Goal: Communication & Community: Answer question/provide support

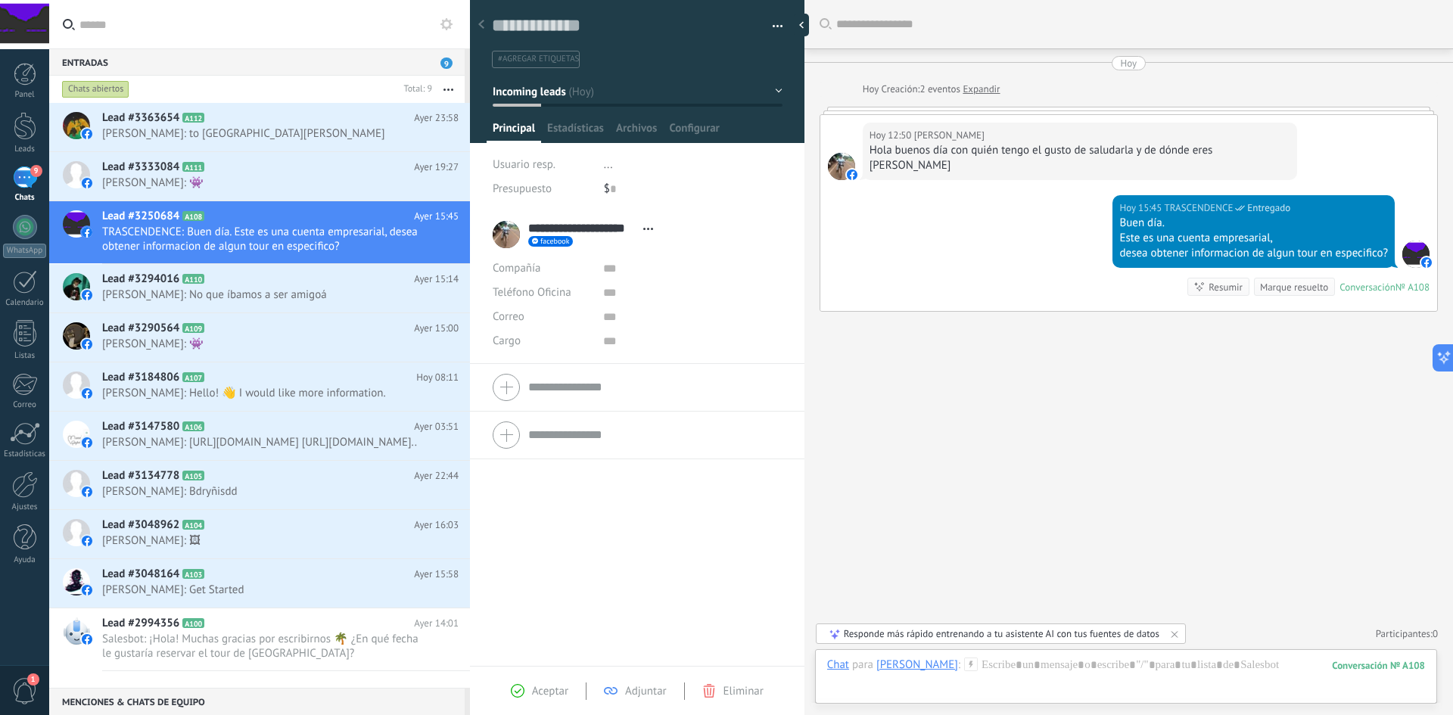
scroll to position [14, 0]
click at [236, 176] on span "[PERSON_NAME]: 👾" at bounding box center [266, 183] width 328 height 14
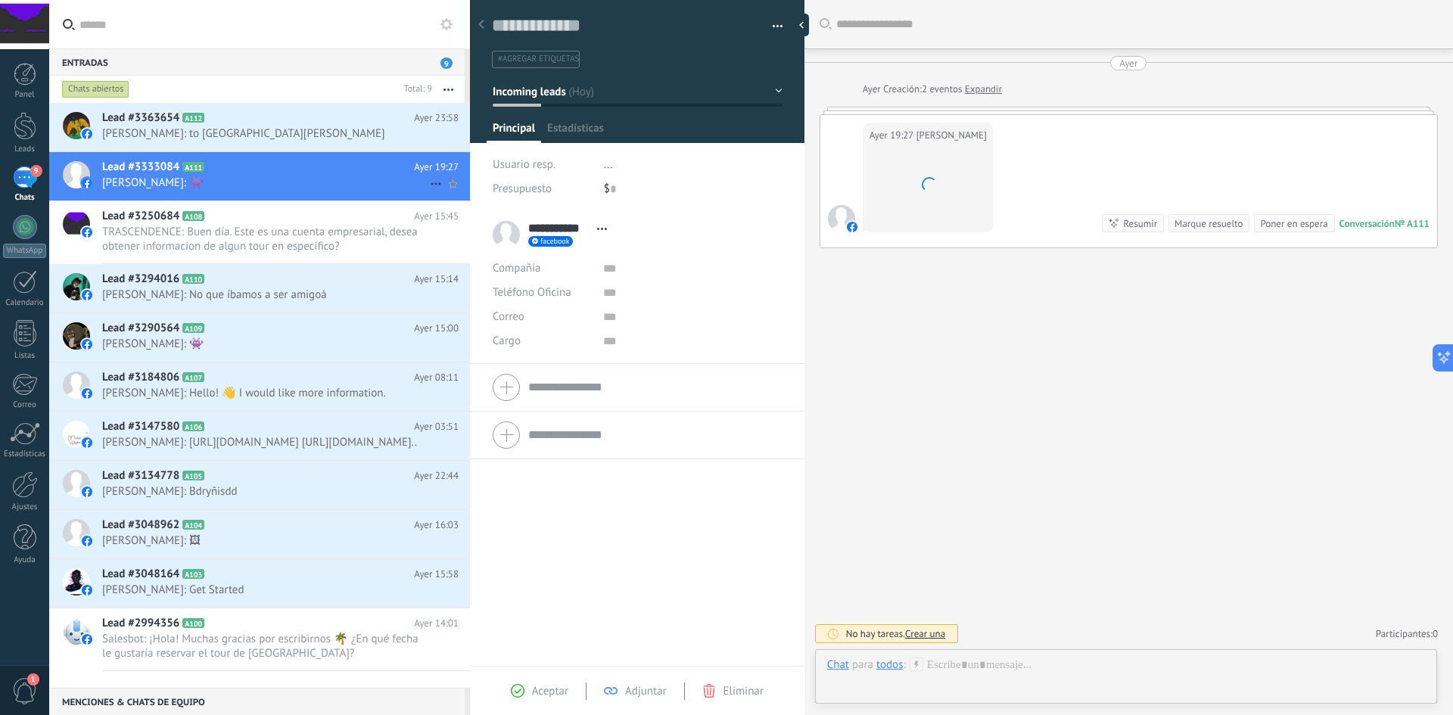
scroll to position [23, 0]
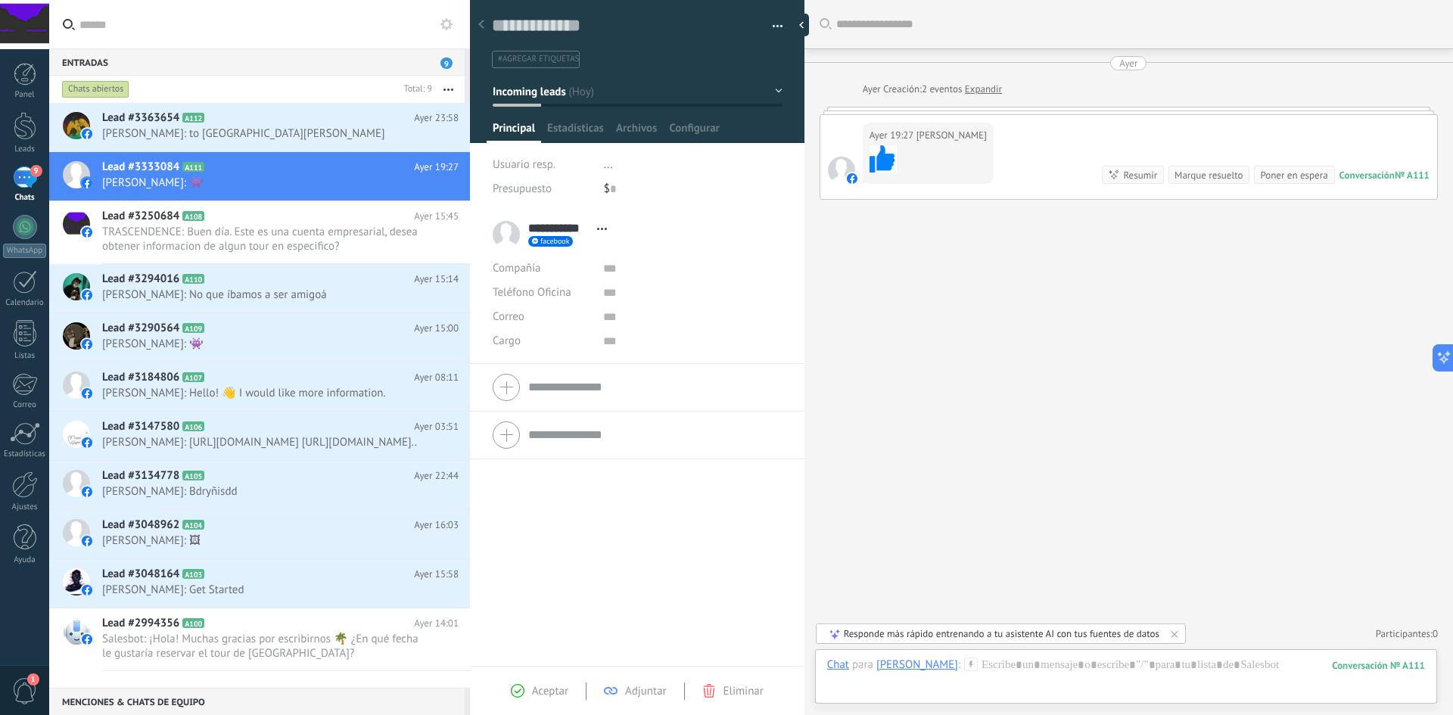
click at [986, 96] on link "Expandir" at bounding box center [983, 89] width 37 height 15
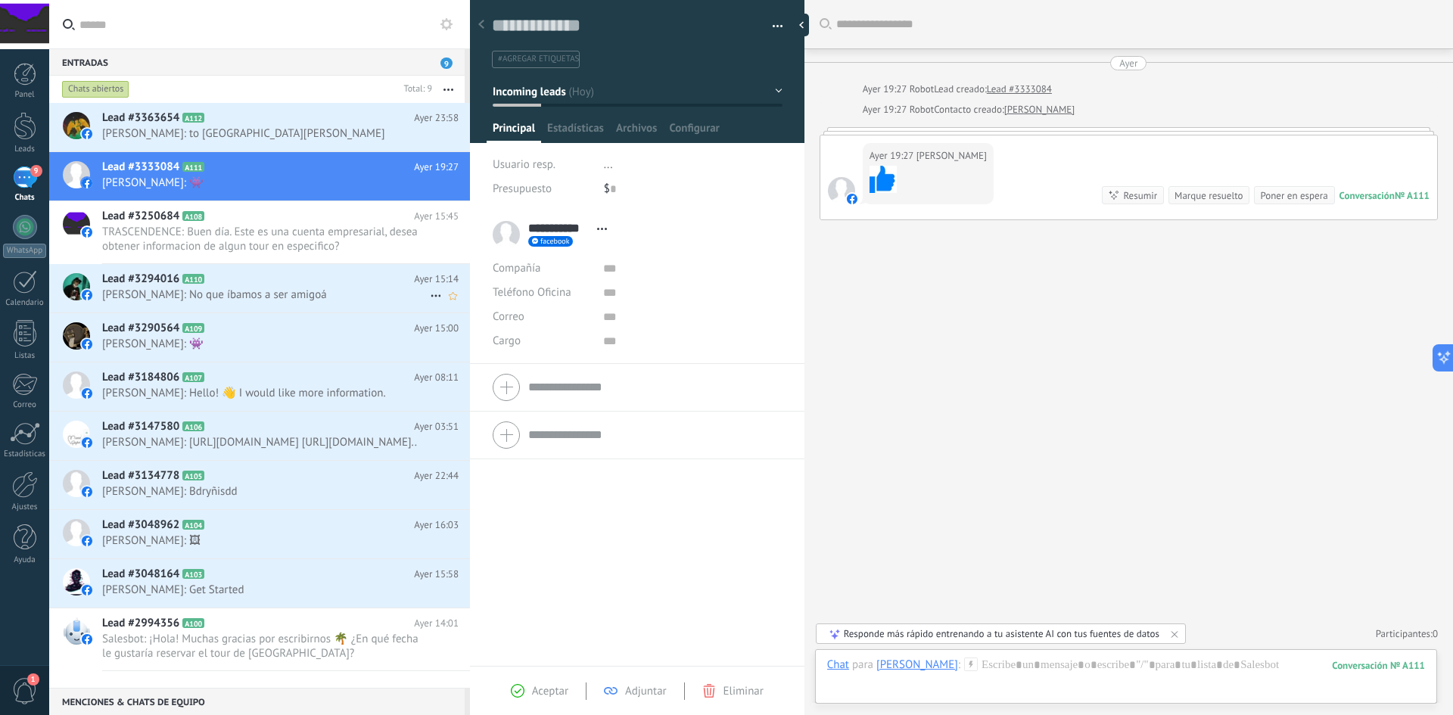
click at [281, 299] on span "[PERSON_NAME]: No que íbamos a ser amigoá" at bounding box center [266, 295] width 328 height 14
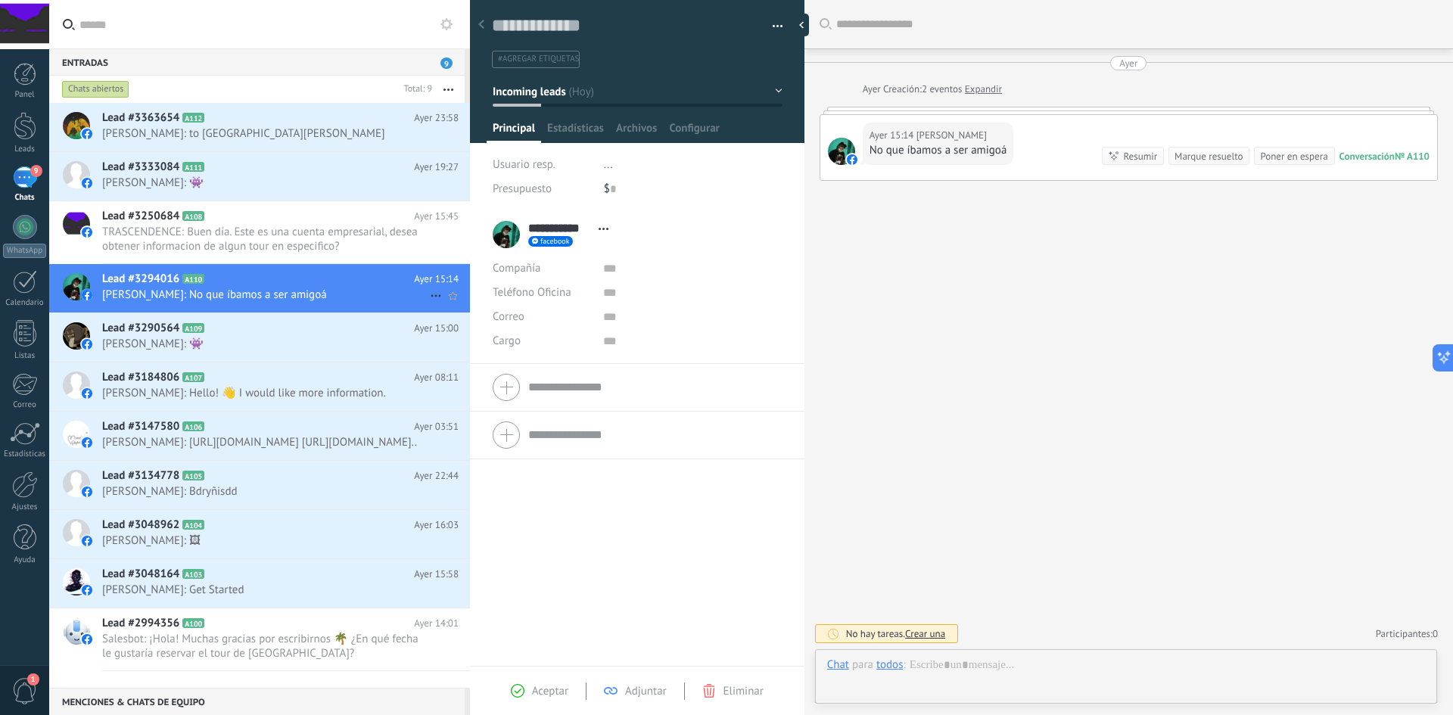
scroll to position [23, 0]
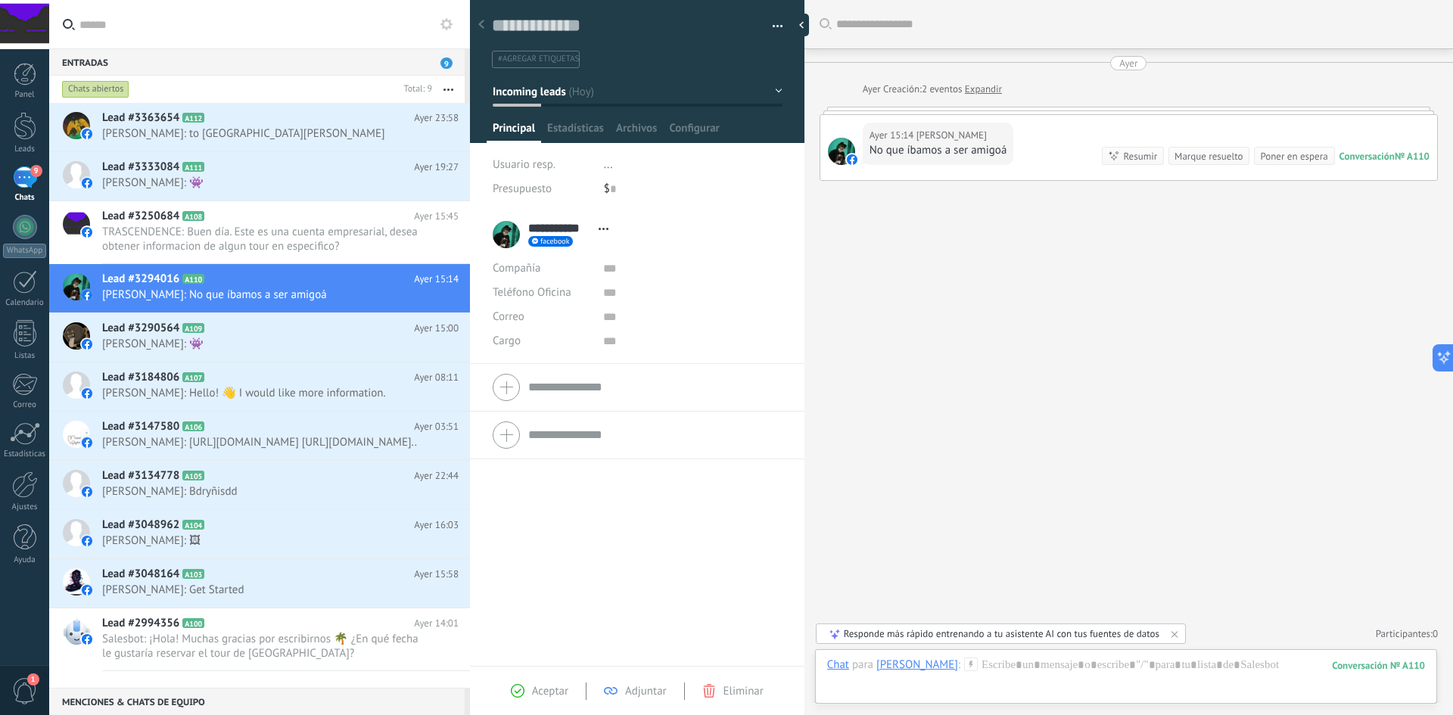
click at [985, 92] on link "Expandir" at bounding box center [983, 89] width 37 height 15
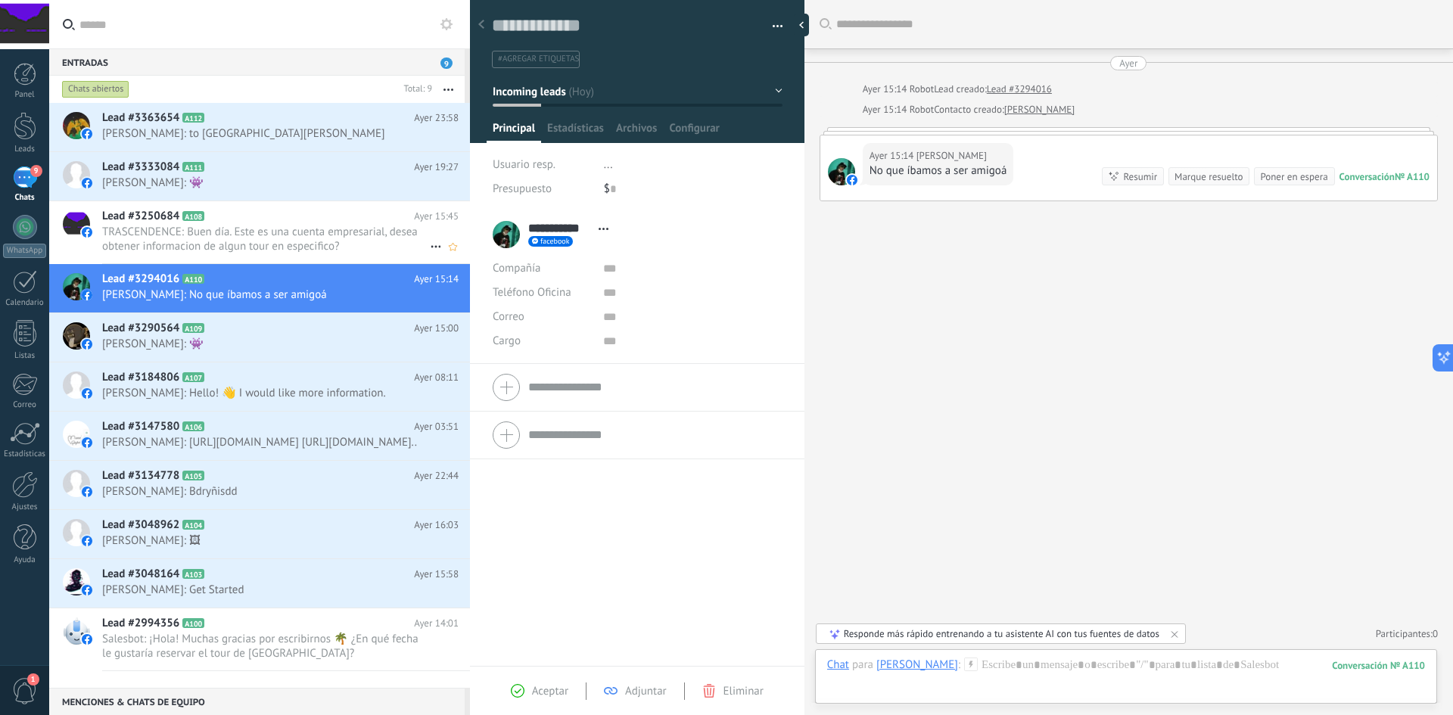
click at [303, 254] on div "Lead #3250684 A108 Ayer 15:45 TRASCENDENCE: Buen día. Este es una cuenta empres…" at bounding box center [286, 232] width 368 height 62
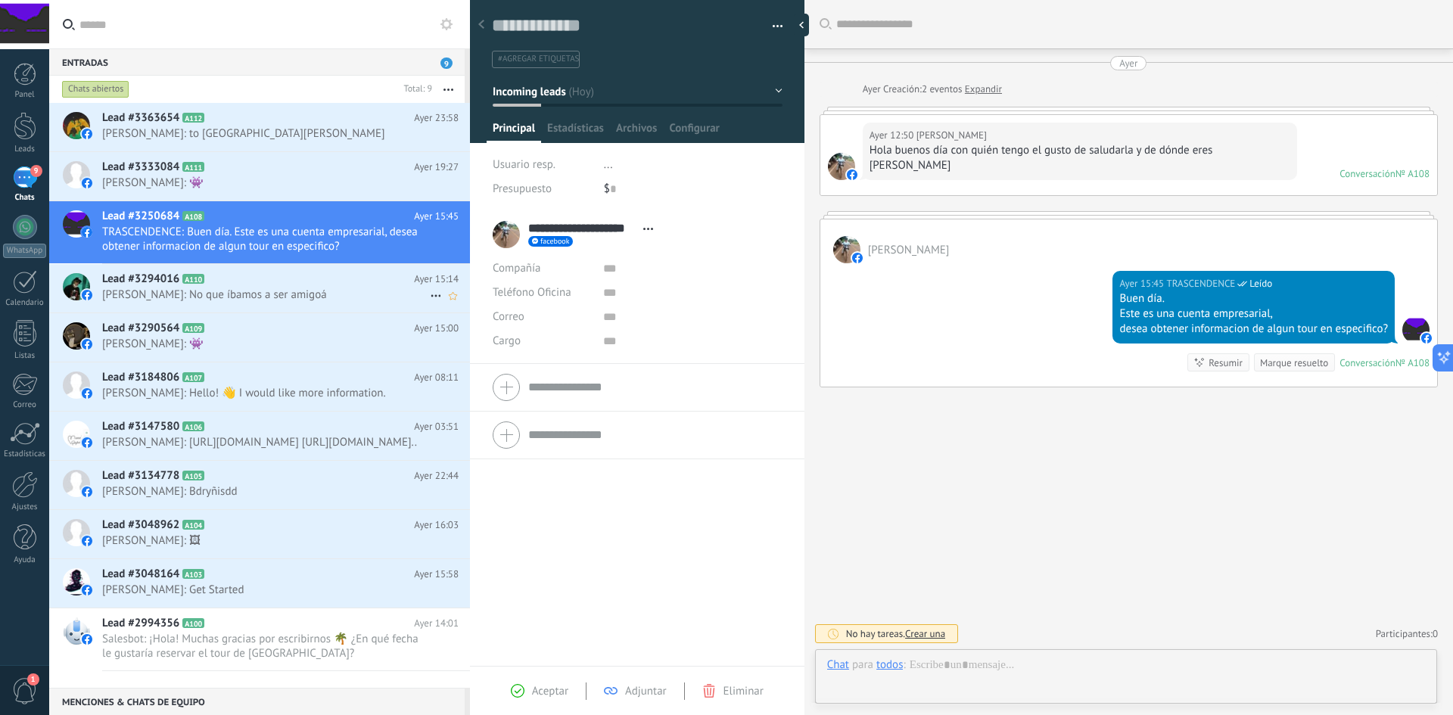
scroll to position [23, 0]
click at [299, 279] on h2 "Lead #3294016 A110" at bounding box center [258, 279] width 312 height 15
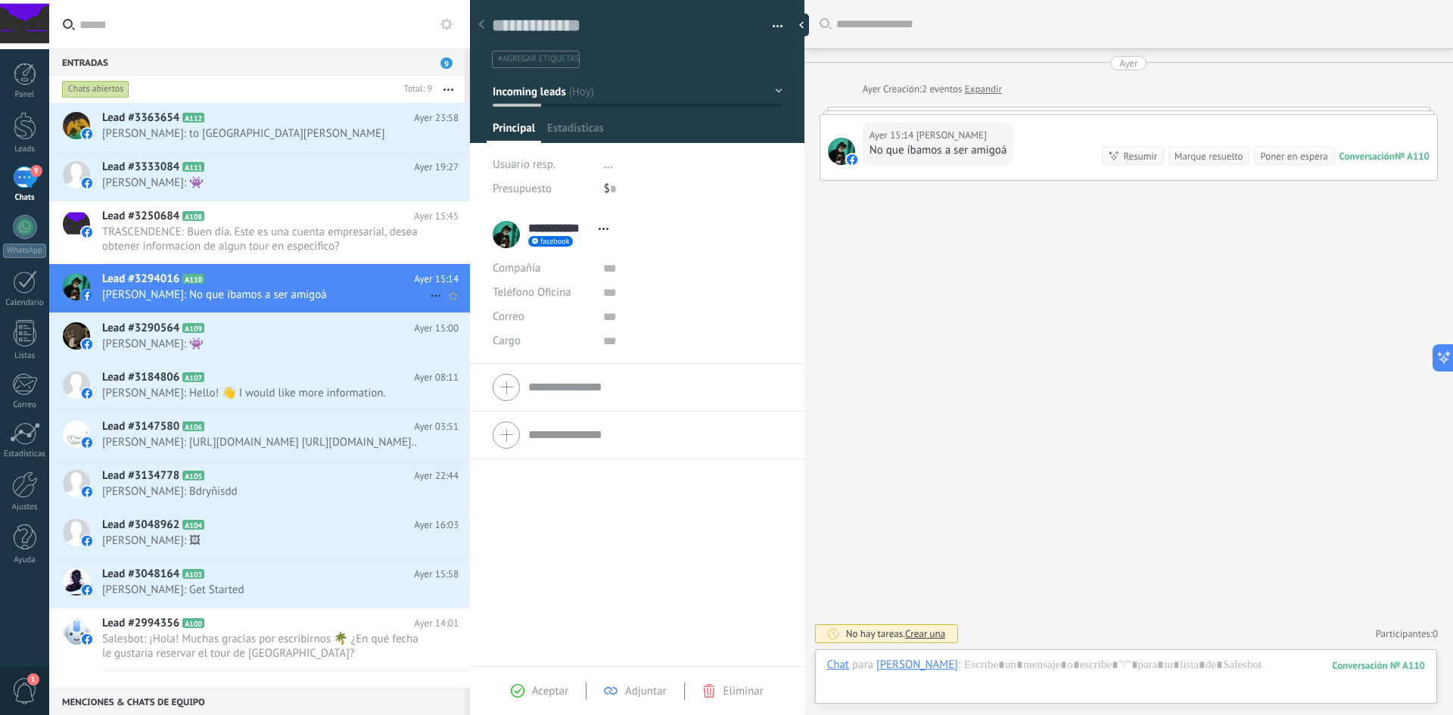
scroll to position [23, 0]
click at [431, 297] on use at bounding box center [436, 296] width 10 height 2
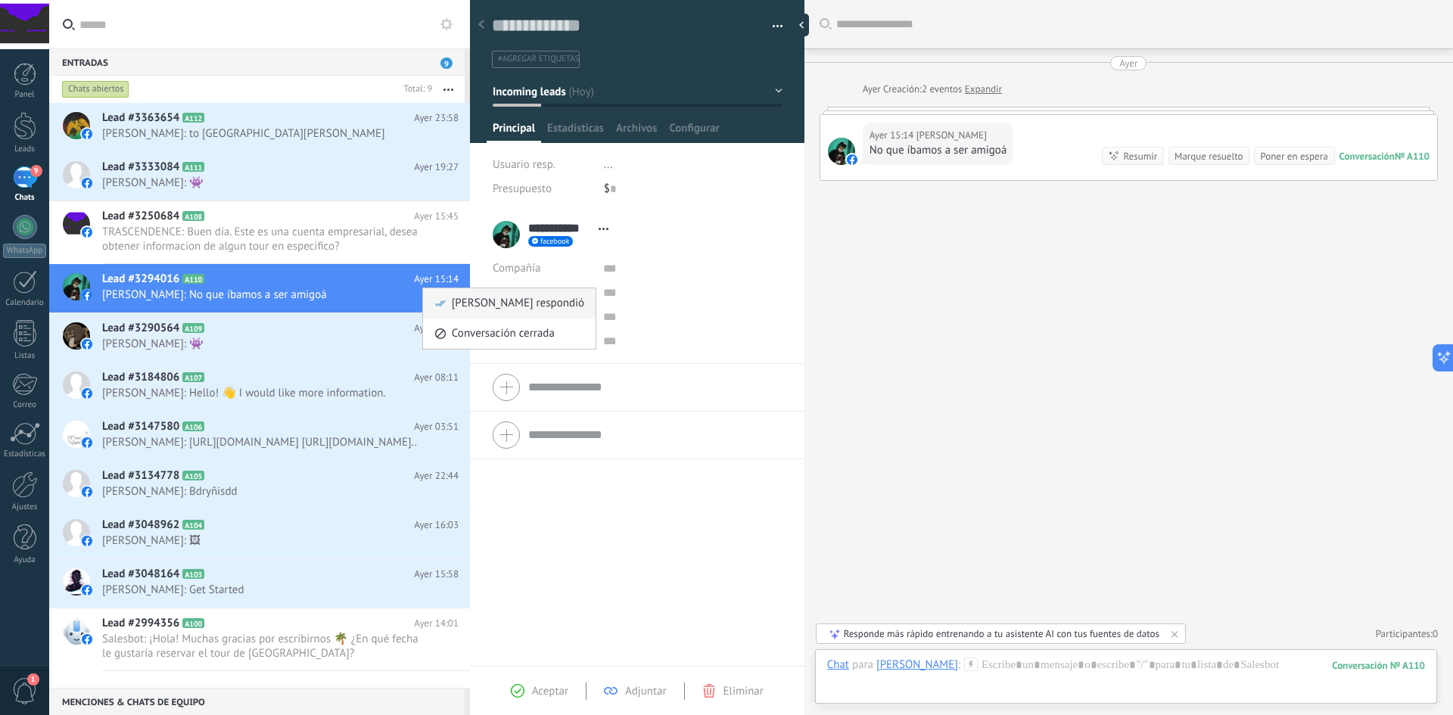
click at [459, 303] on span "[PERSON_NAME] respondió" at bounding box center [518, 303] width 132 height 30
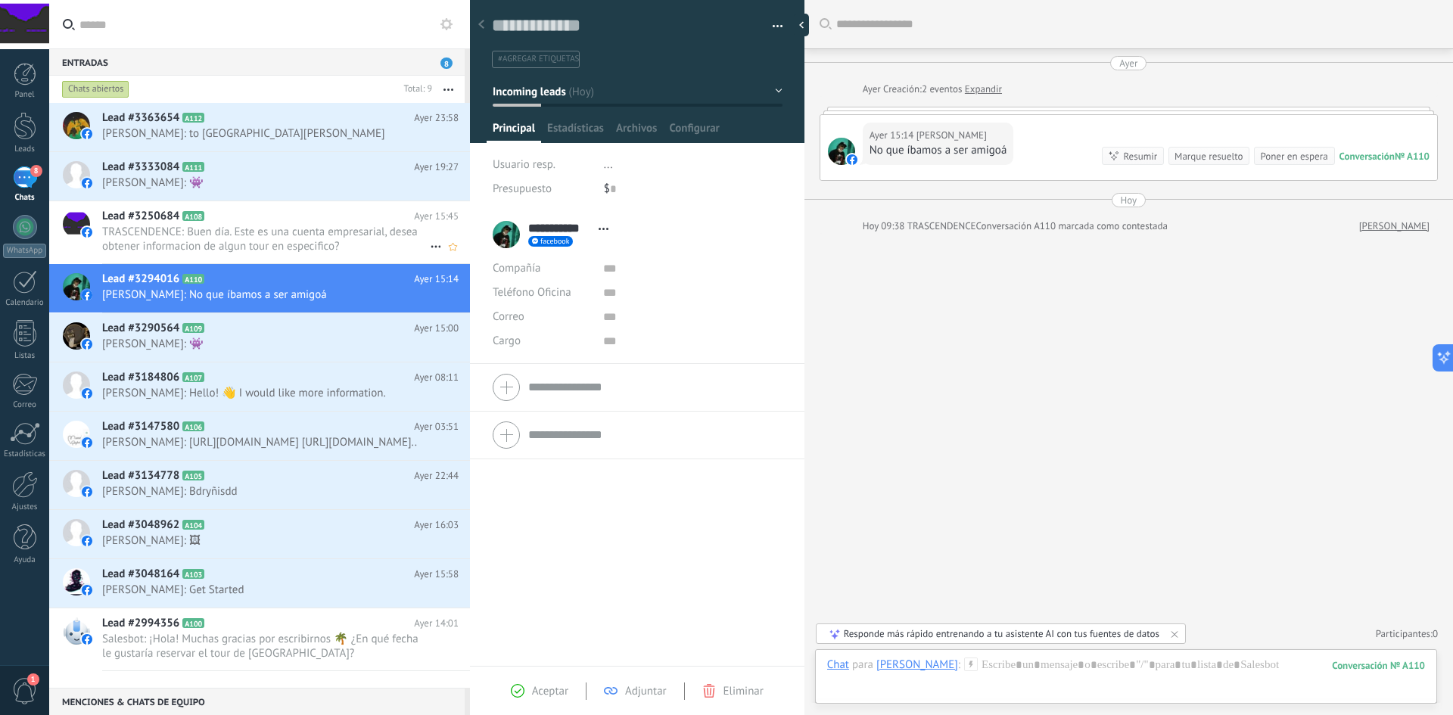
click at [326, 242] on span "TRASCENDENCE: Buen día. Este es una cuenta empresarial, desea obtener informaci…" at bounding box center [266, 239] width 328 height 29
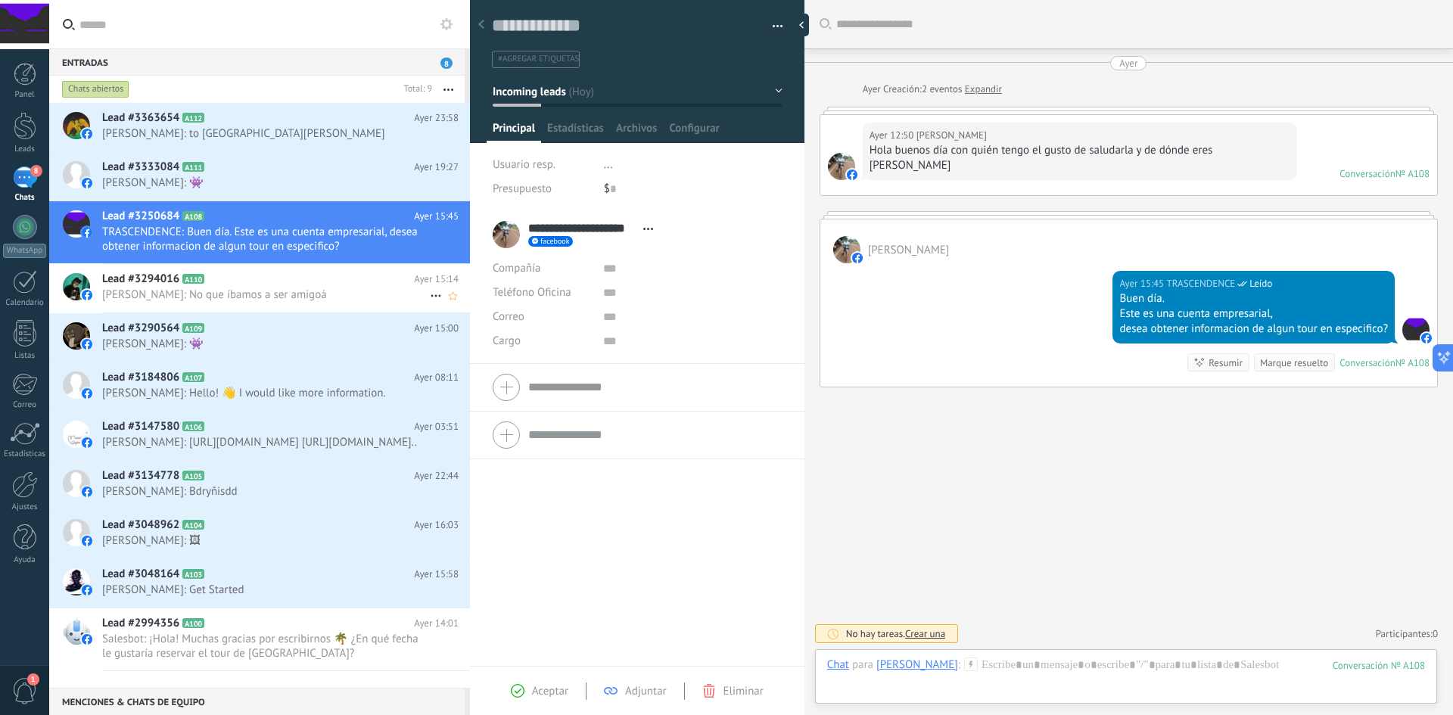
scroll to position [23, 0]
click at [296, 347] on span "[PERSON_NAME]: 👾" at bounding box center [266, 344] width 328 height 14
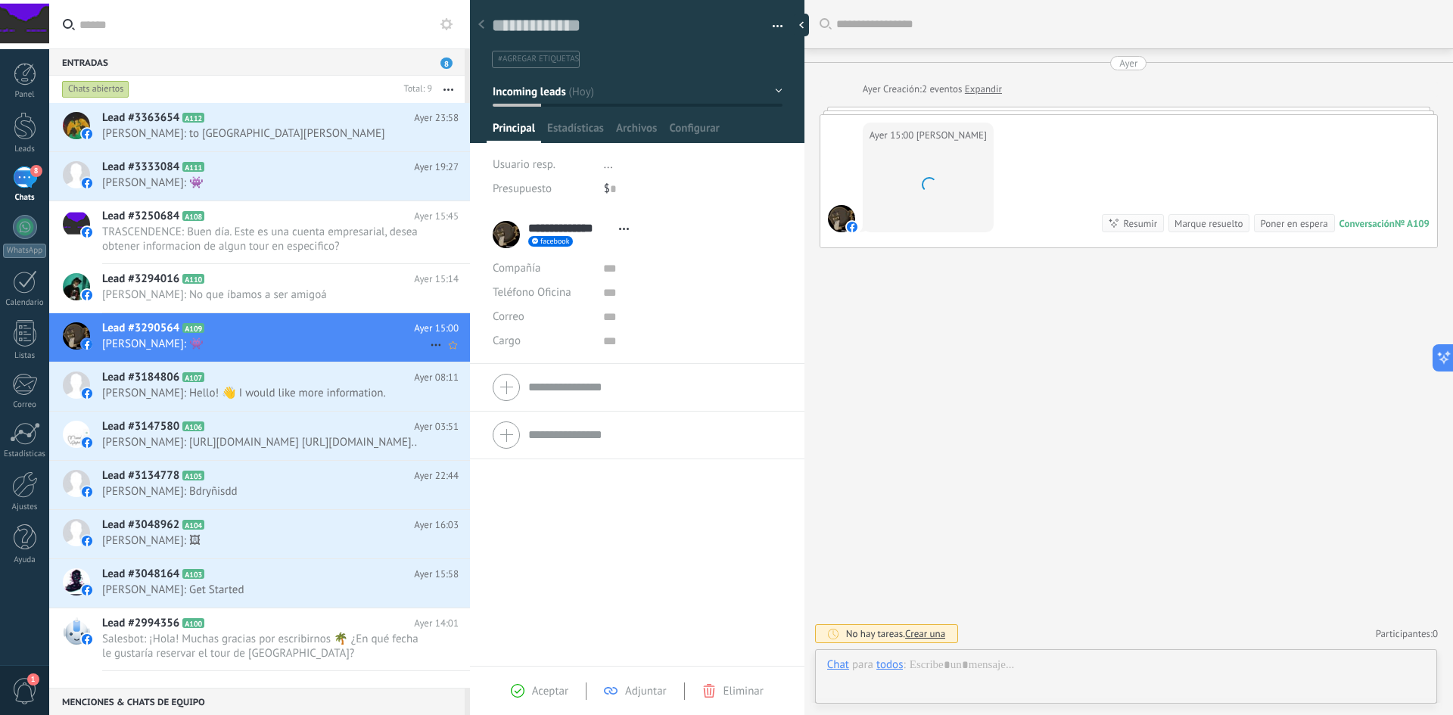
scroll to position [23, 0]
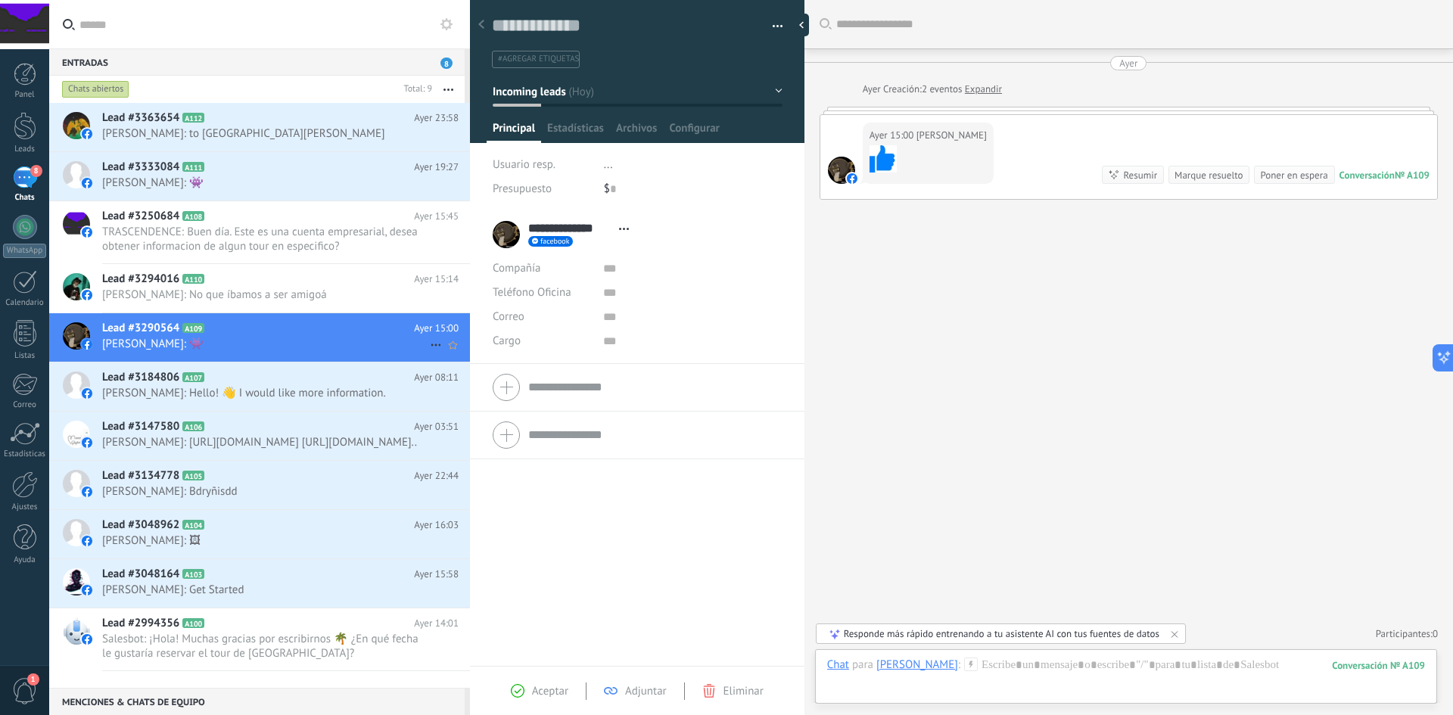
click at [427, 344] on icon at bounding box center [436, 345] width 18 height 18
click at [473, 353] on span "[PERSON_NAME] respondió" at bounding box center [518, 353] width 132 height 30
click at [366, 384] on h2 "Lead #3184806 A107" at bounding box center [258, 377] width 312 height 15
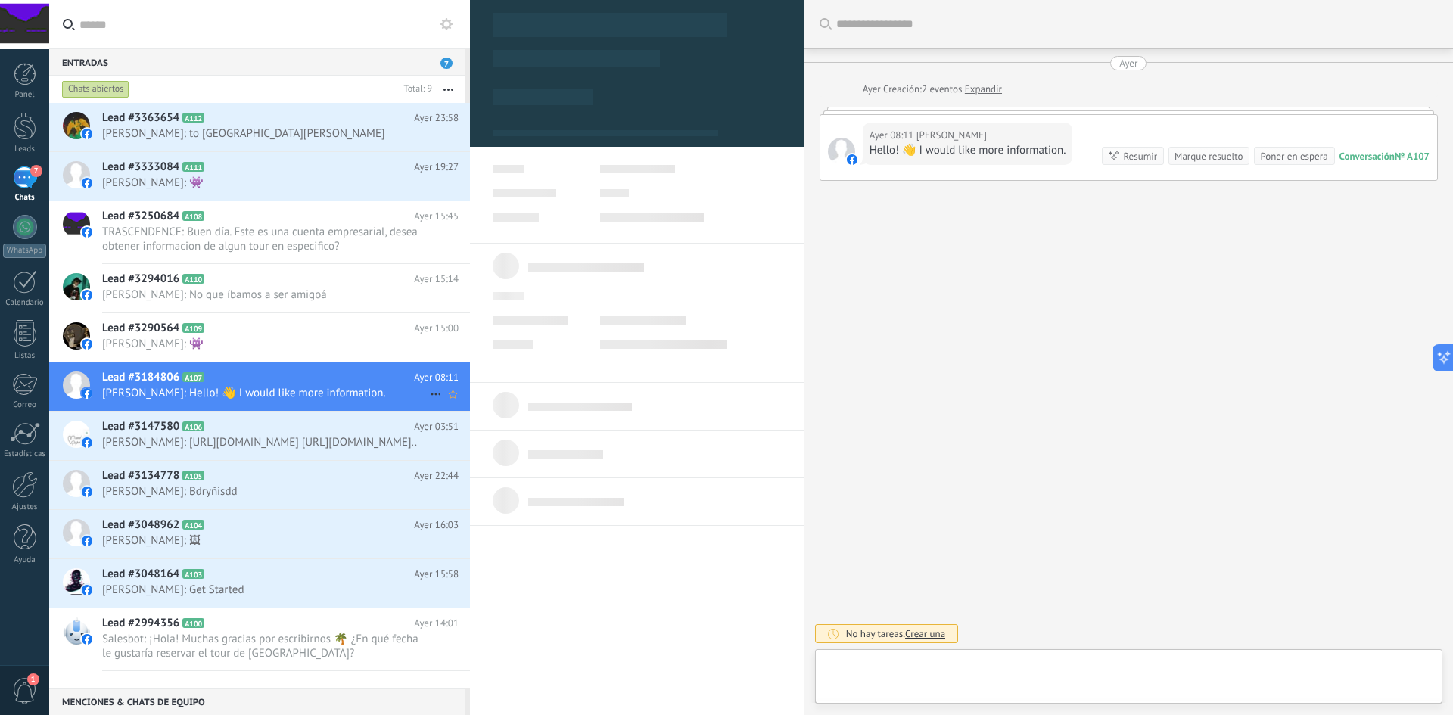
scroll to position [23, 0]
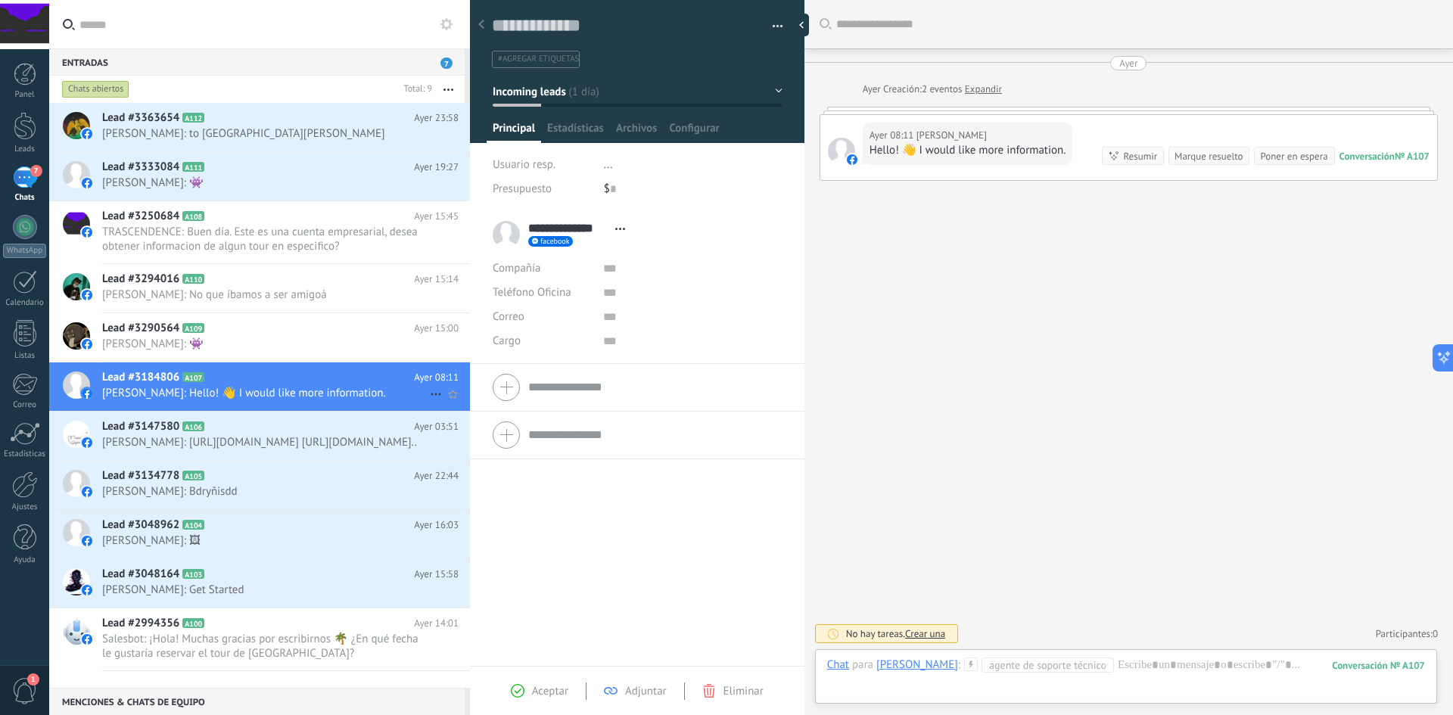
click at [429, 393] on icon at bounding box center [436, 394] width 18 height 18
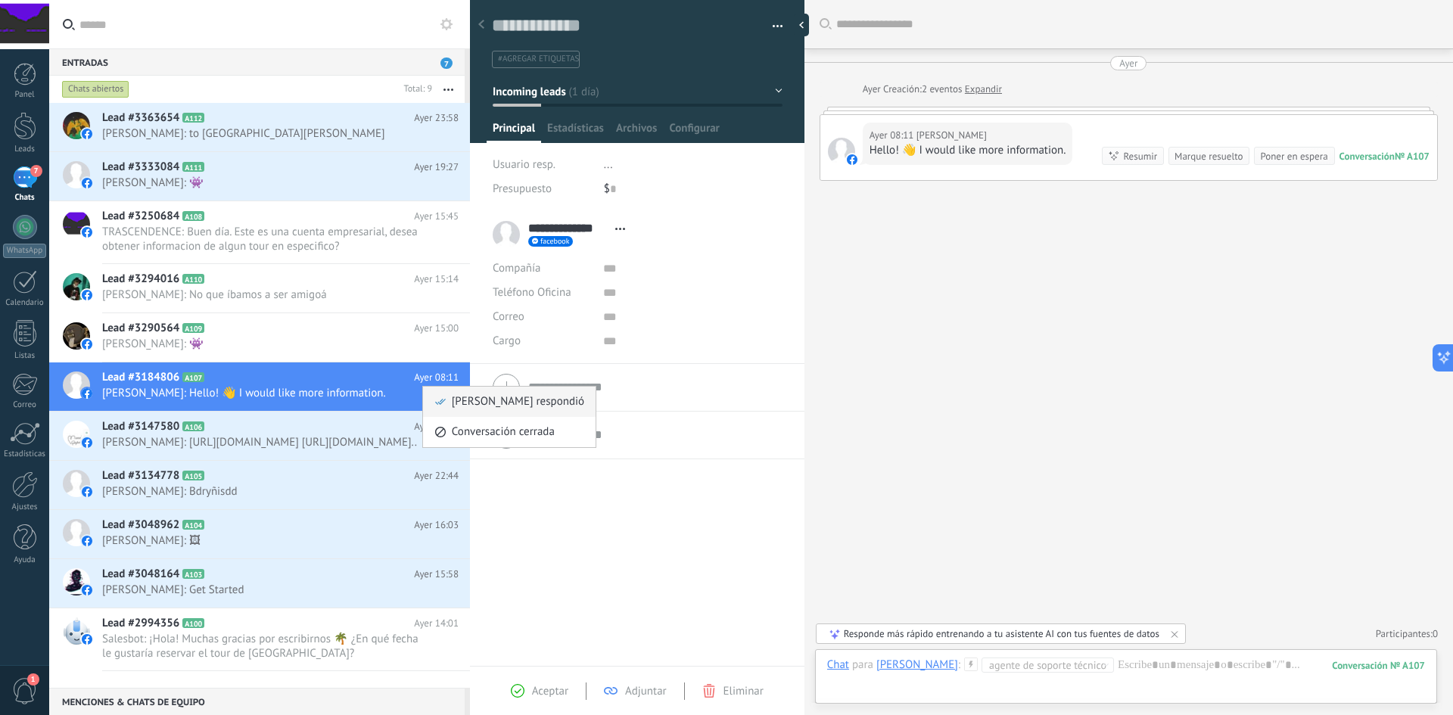
click at [453, 400] on span "[PERSON_NAME] respondió" at bounding box center [518, 402] width 132 height 30
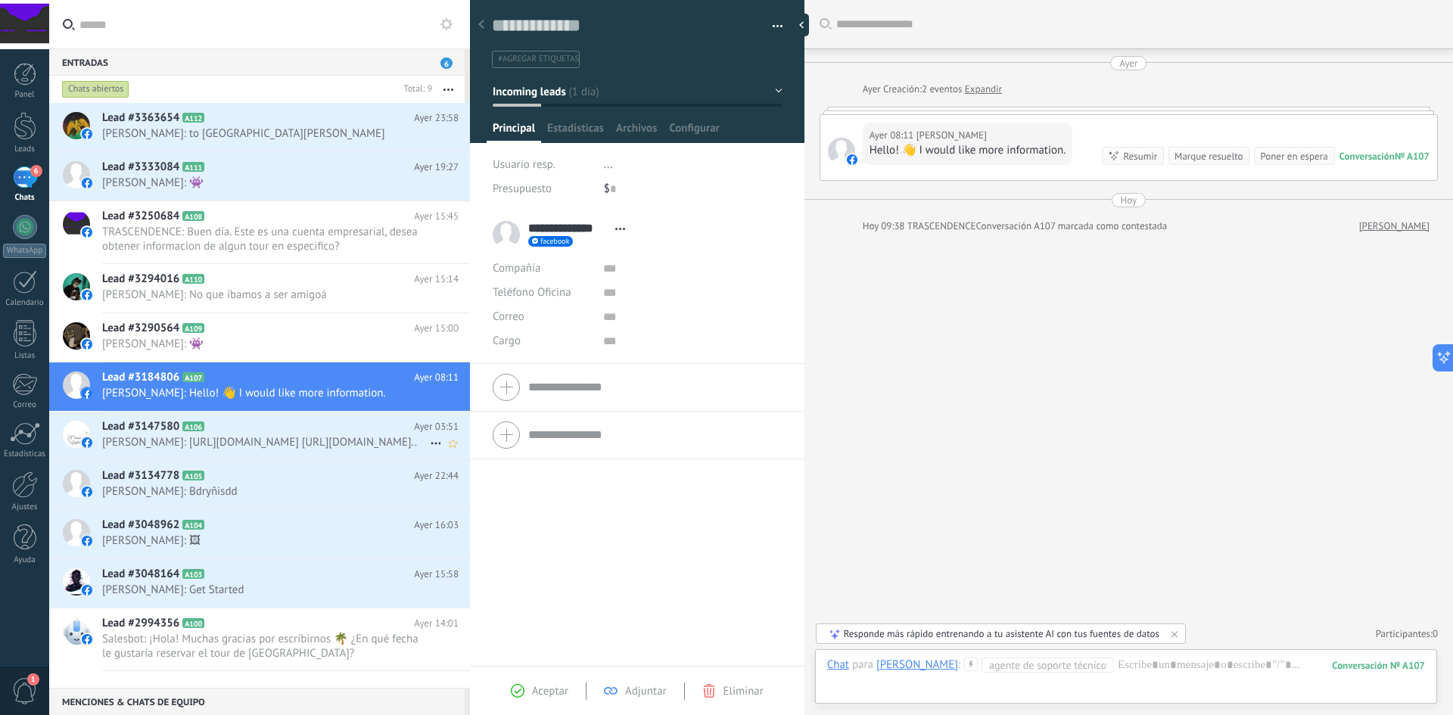
click at [276, 438] on span "[PERSON_NAME]: [URL][DOMAIN_NAME] [URL][DOMAIN_NAME].." at bounding box center [266, 442] width 328 height 14
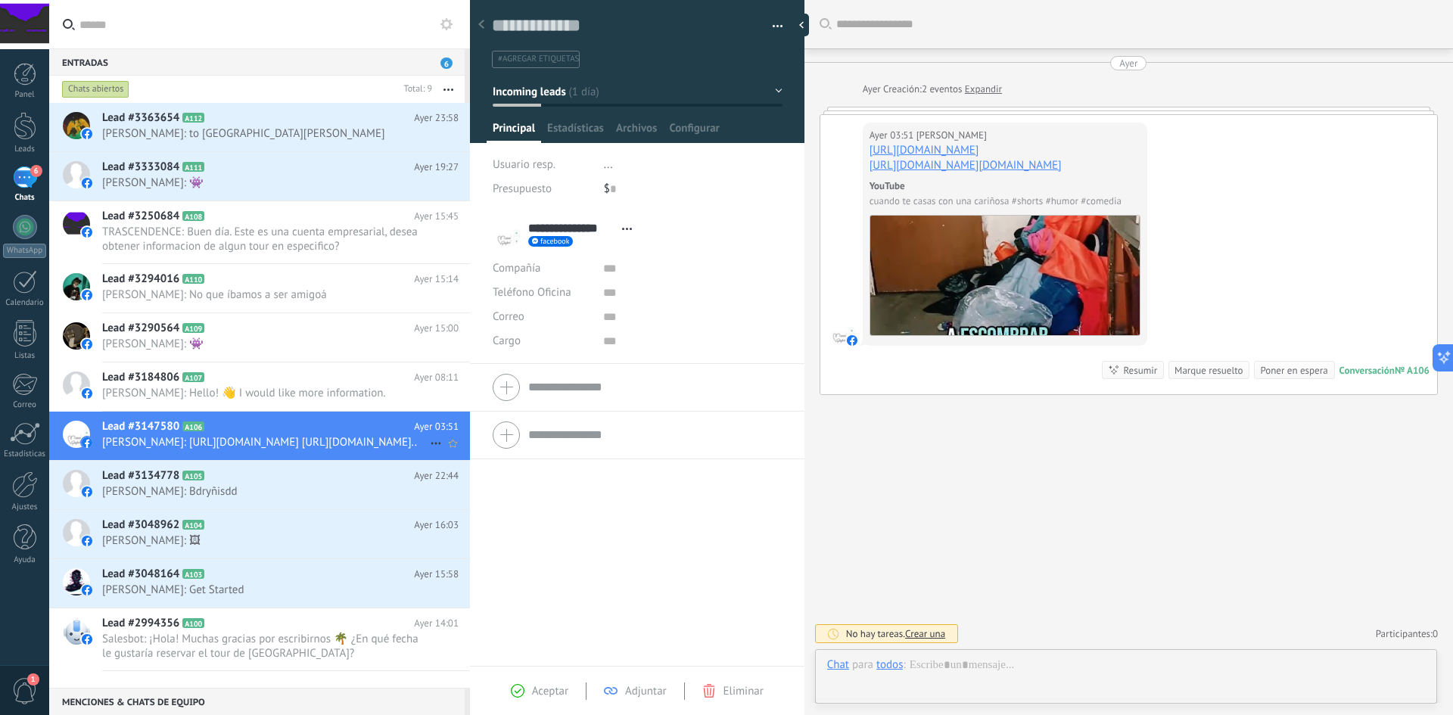
scroll to position [5, 0]
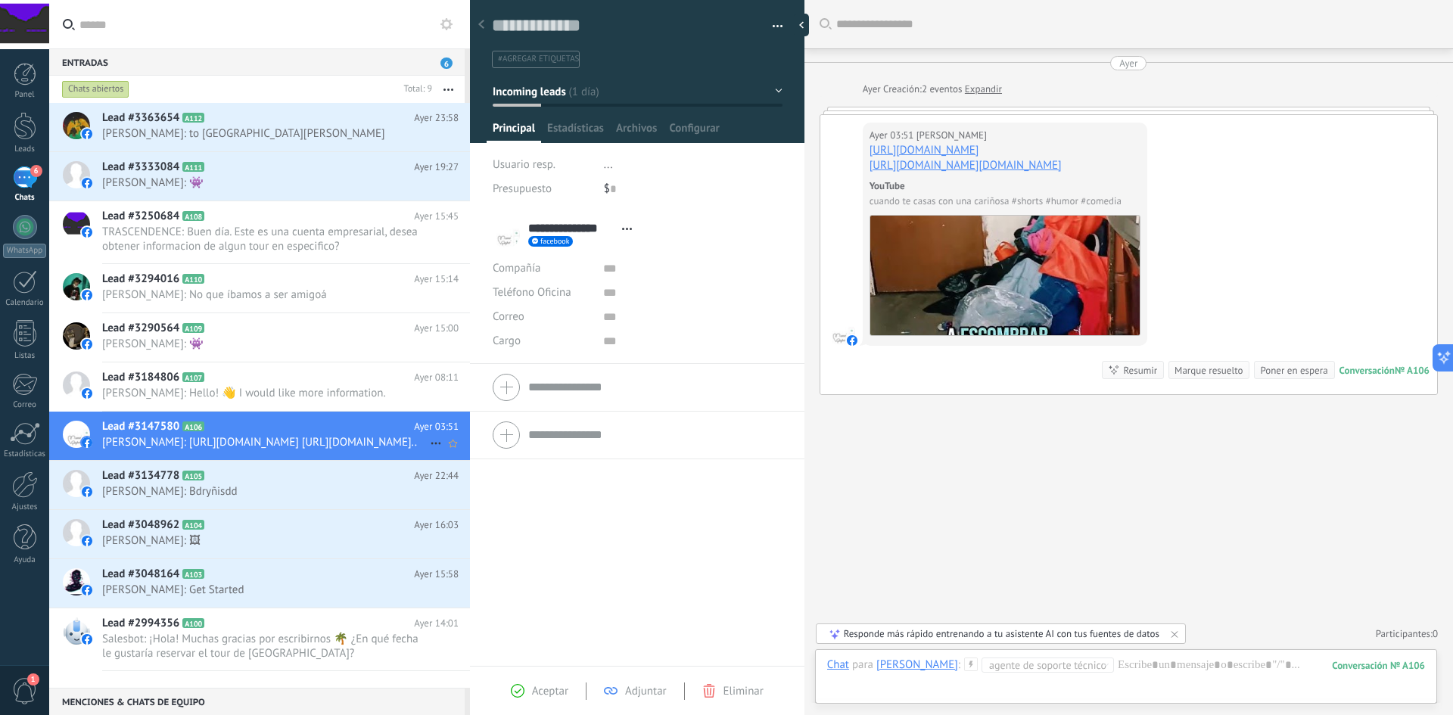
click at [434, 445] on use at bounding box center [436, 444] width 10 height 2
click at [445, 462] on icon at bounding box center [440, 464] width 11 height 11
click at [285, 499] on span "[PERSON_NAME]: Bdryñisdd" at bounding box center [266, 491] width 328 height 14
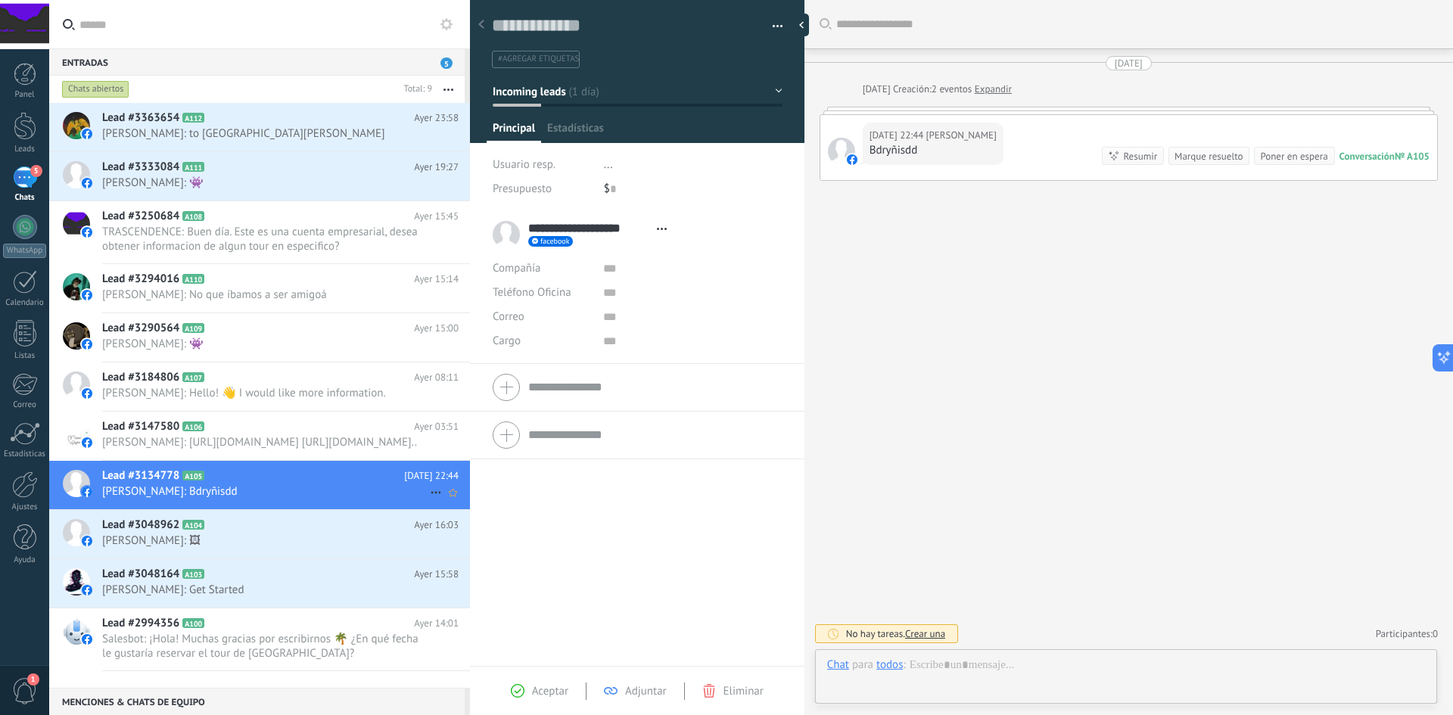
click at [427, 502] on icon at bounding box center [436, 493] width 18 height 18
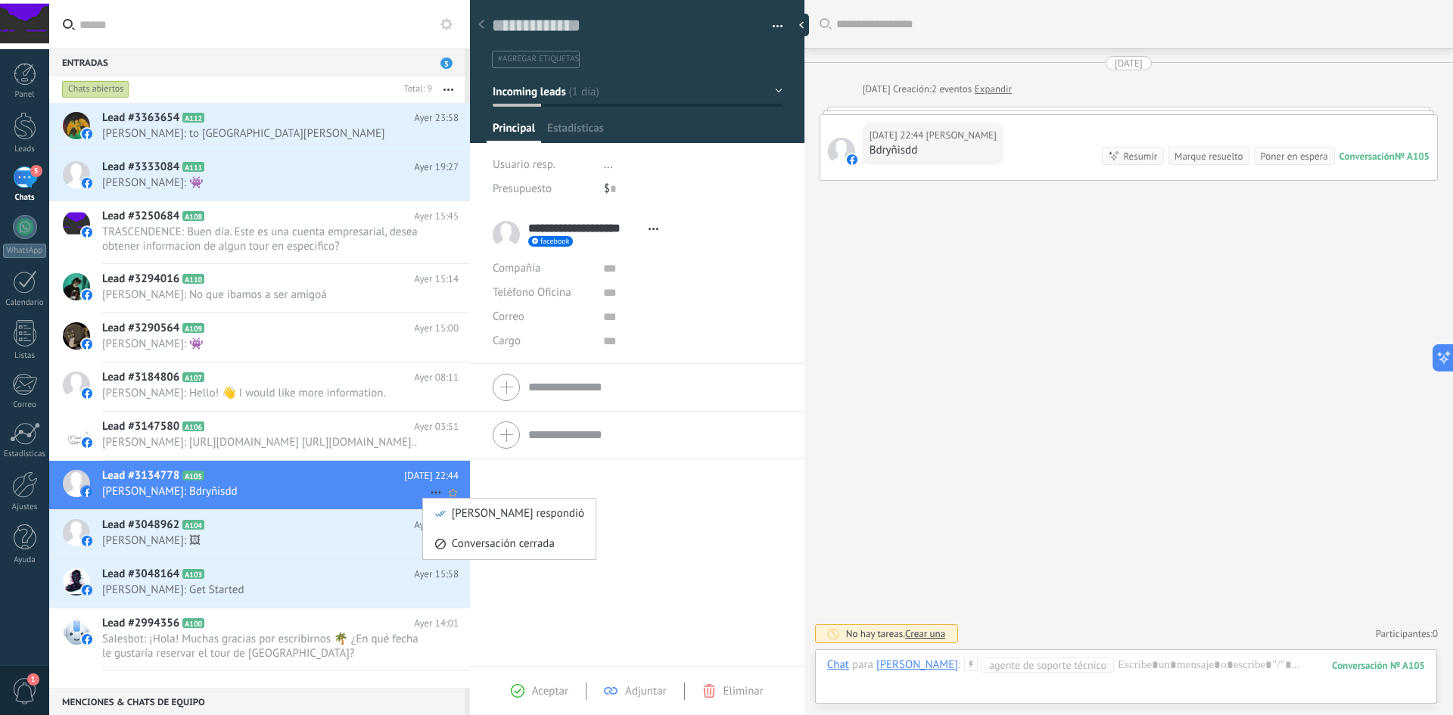
scroll to position [23, 0]
click at [457, 512] on span "[PERSON_NAME] respondió" at bounding box center [518, 514] width 132 height 30
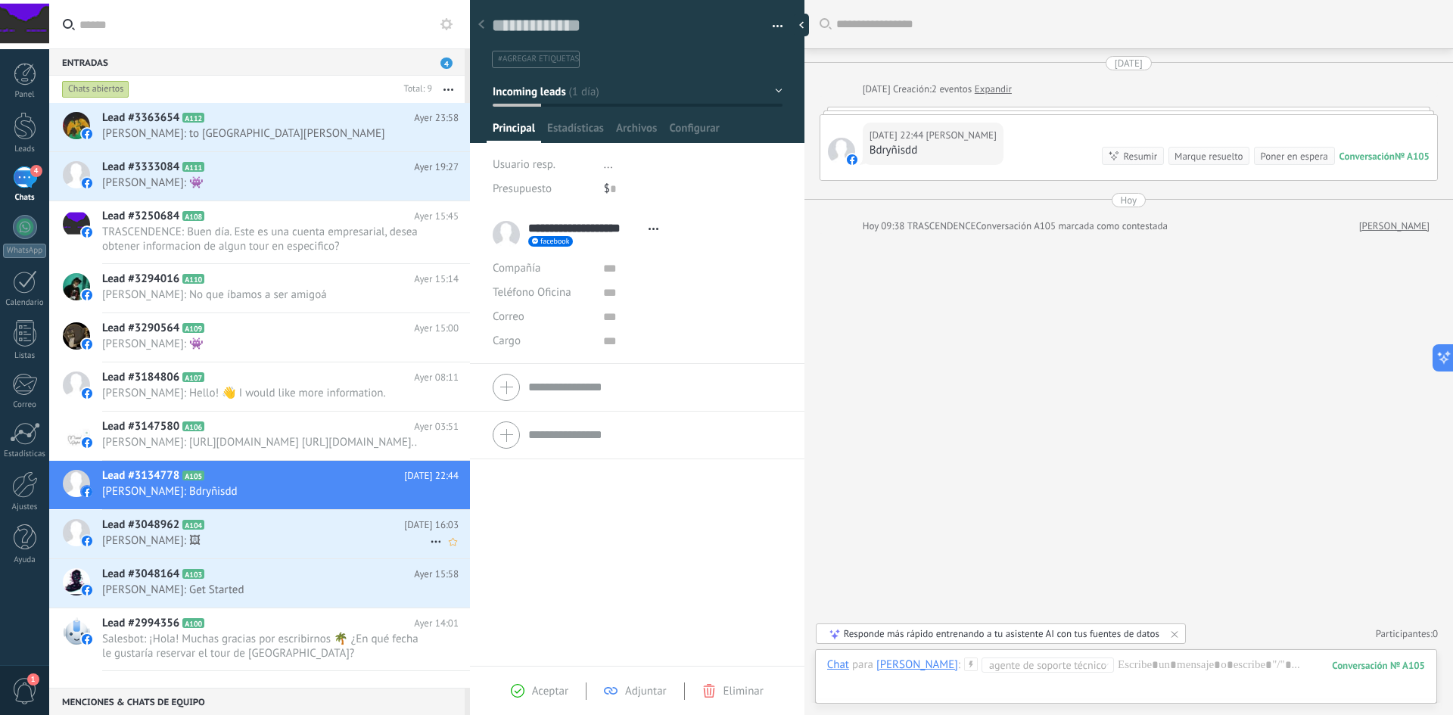
click at [306, 533] on h2 "Lead #3048962 A104" at bounding box center [253, 525] width 302 height 15
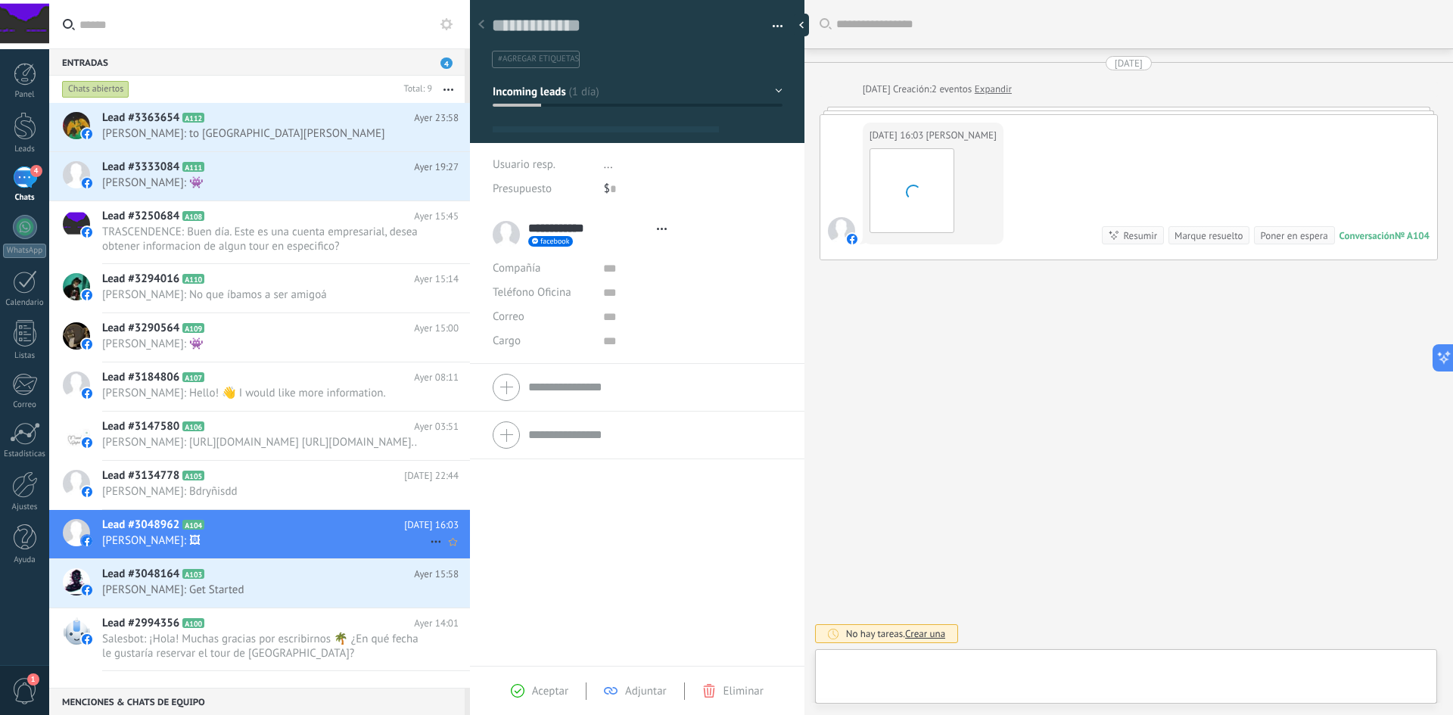
click at [427, 551] on icon at bounding box center [436, 542] width 18 height 18
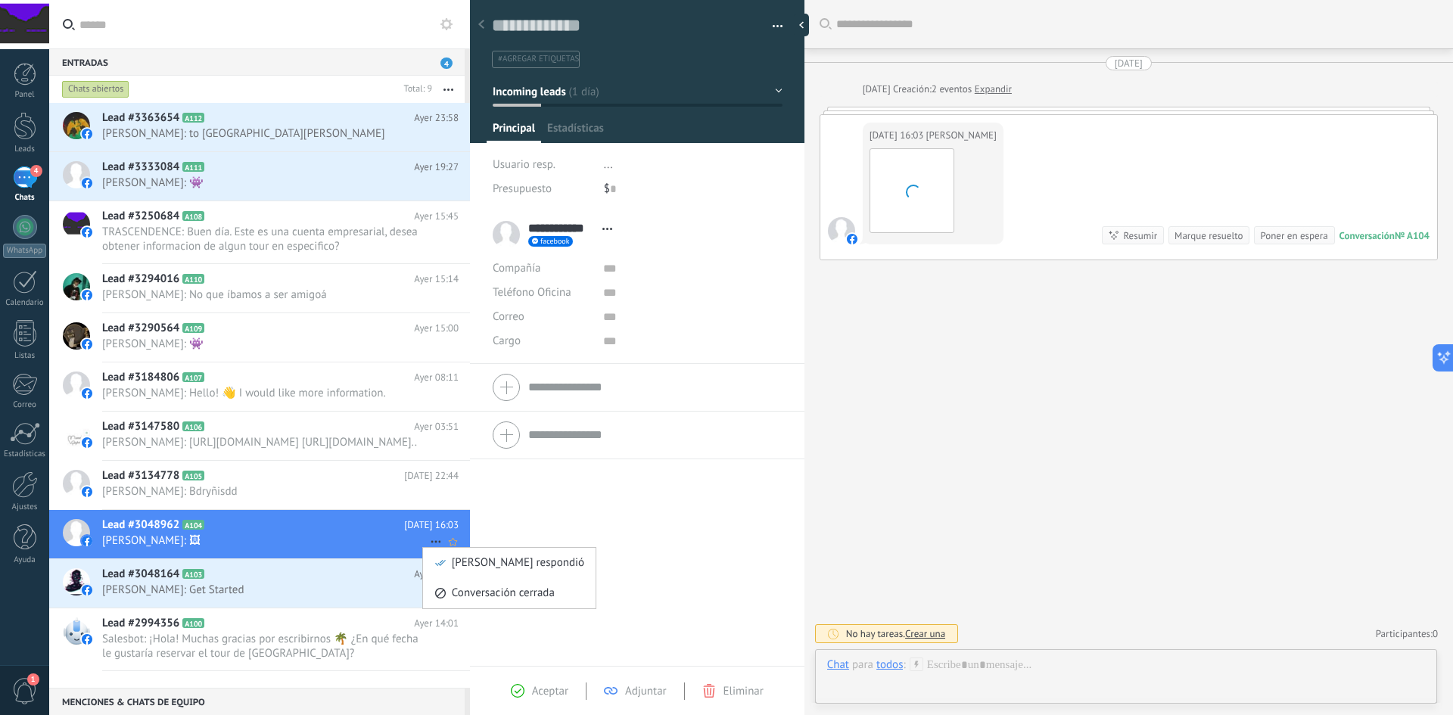
scroll to position [23, 0]
click at [445, 561] on use at bounding box center [440, 563] width 11 height 6
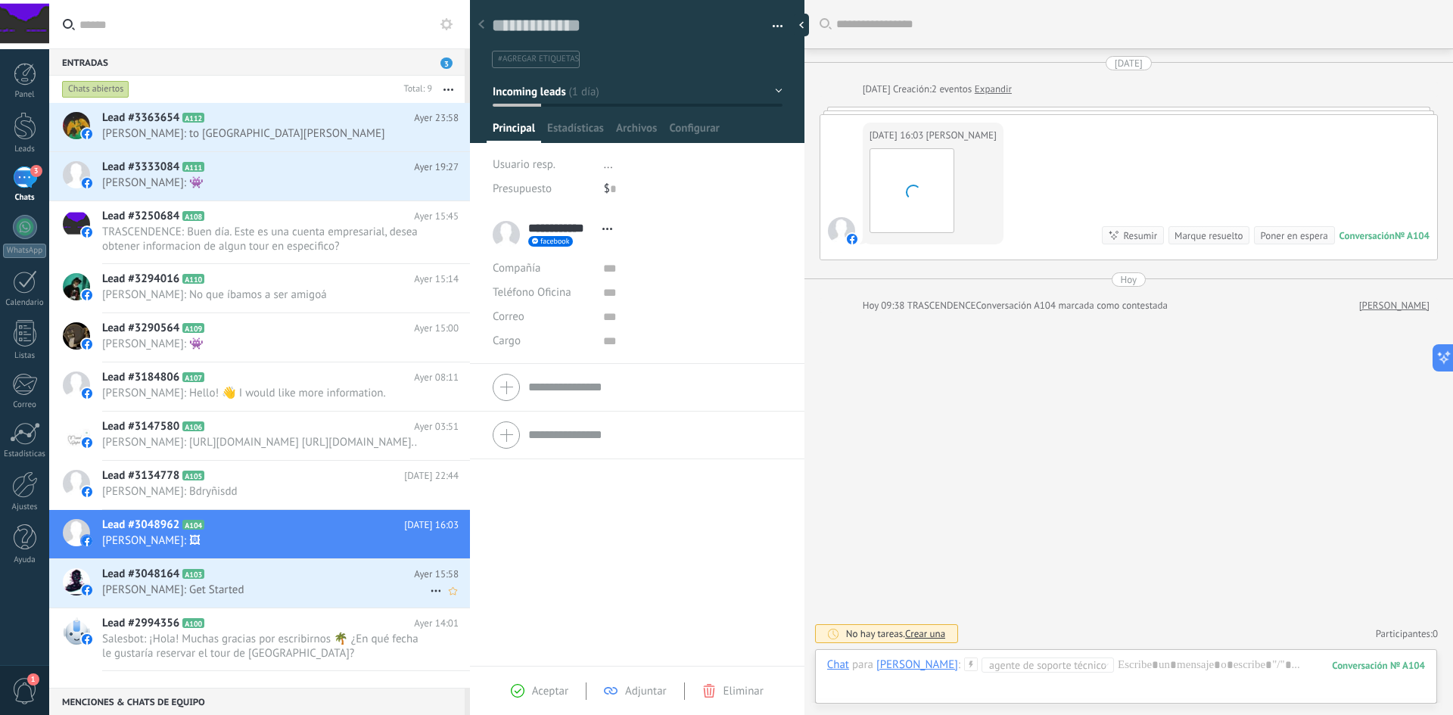
click at [242, 597] on span "[PERSON_NAME]: Get Started" at bounding box center [266, 590] width 328 height 14
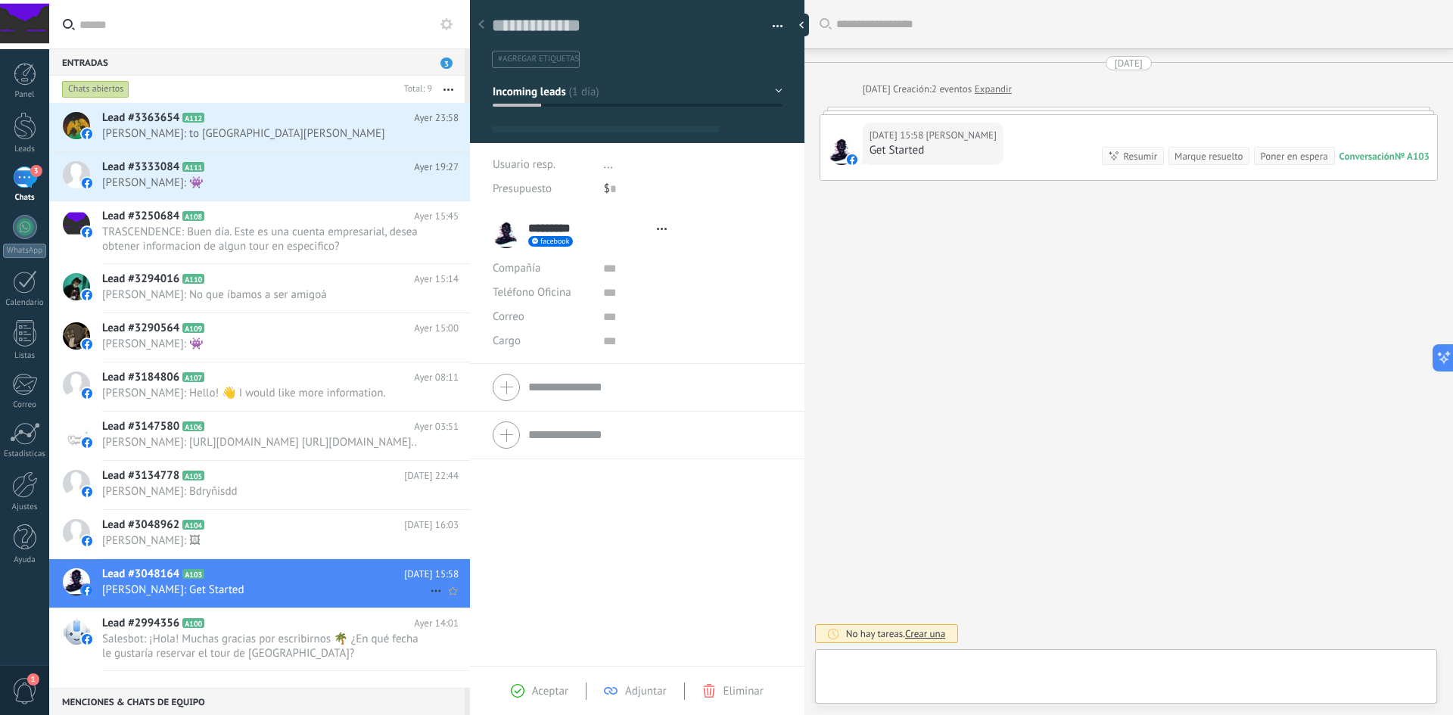
click at [431, 593] on use at bounding box center [436, 591] width 10 height 2
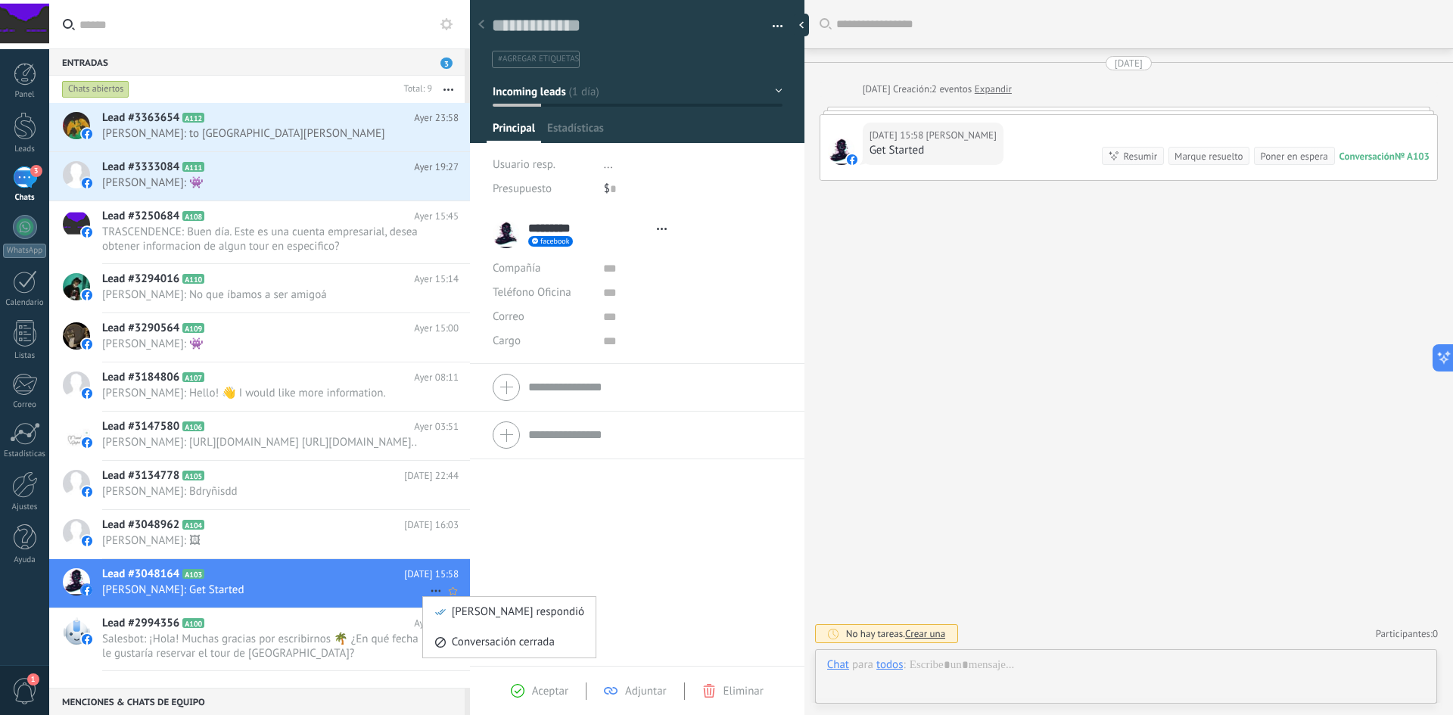
click at [439, 605] on div "[PERSON_NAME] respondió" at bounding box center [509, 612] width 150 height 30
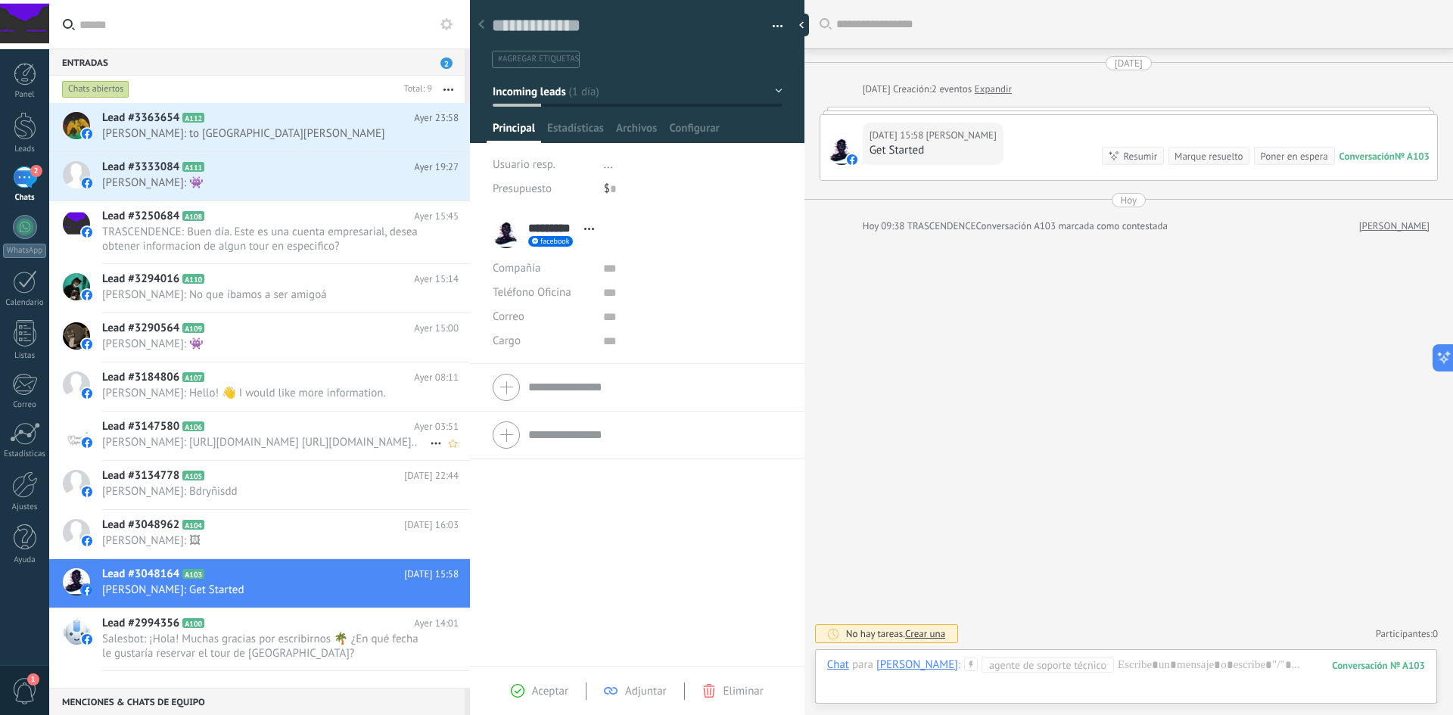
scroll to position [23, 0]
click at [243, 248] on span "TRASCENDENCE: Buen día. Este es una cuenta empresarial, desea obtener informaci…" at bounding box center [266, 239] width 328 height 29
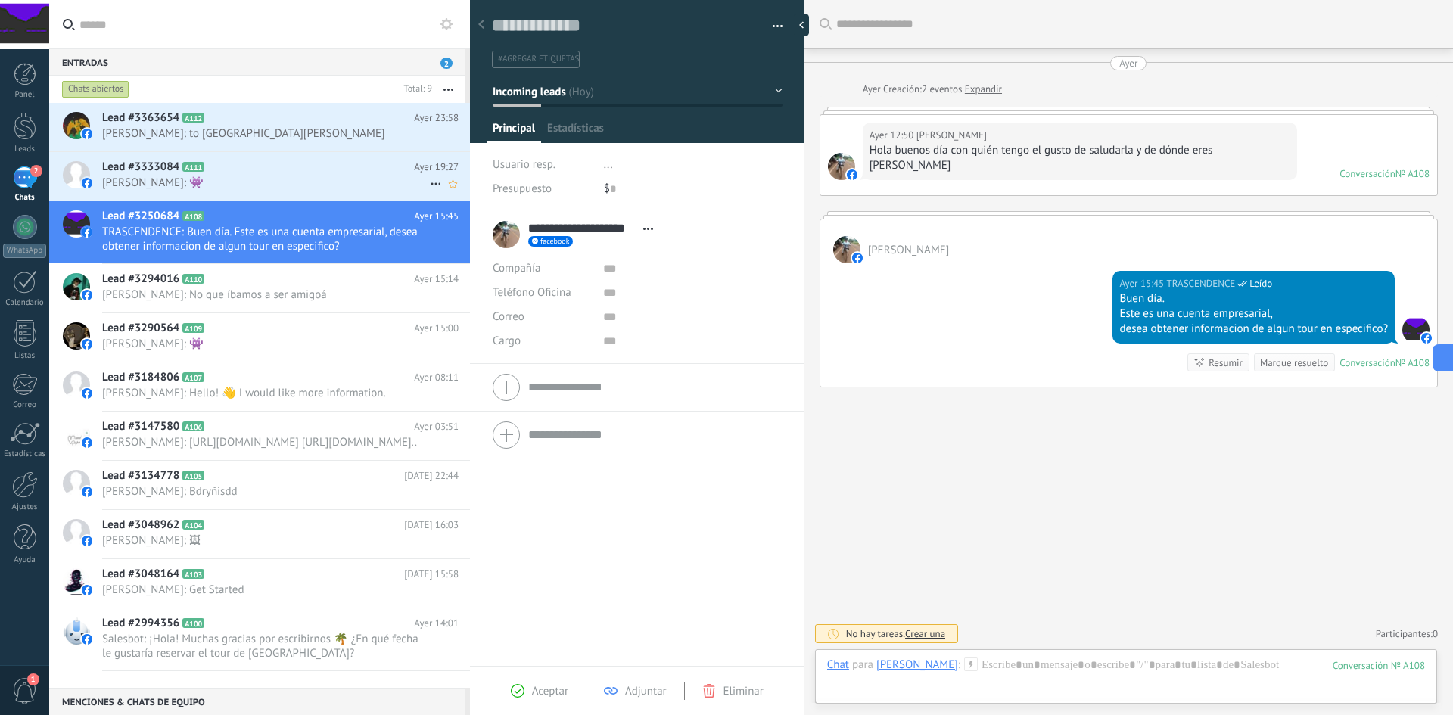
scroll to position [23, 0]
click at [238, 194] on div "Lead #3333084 A111 Ayer 19:27 [PERSON_NAME]: 👾" at bounding box center [286, 176] width 368 height 48
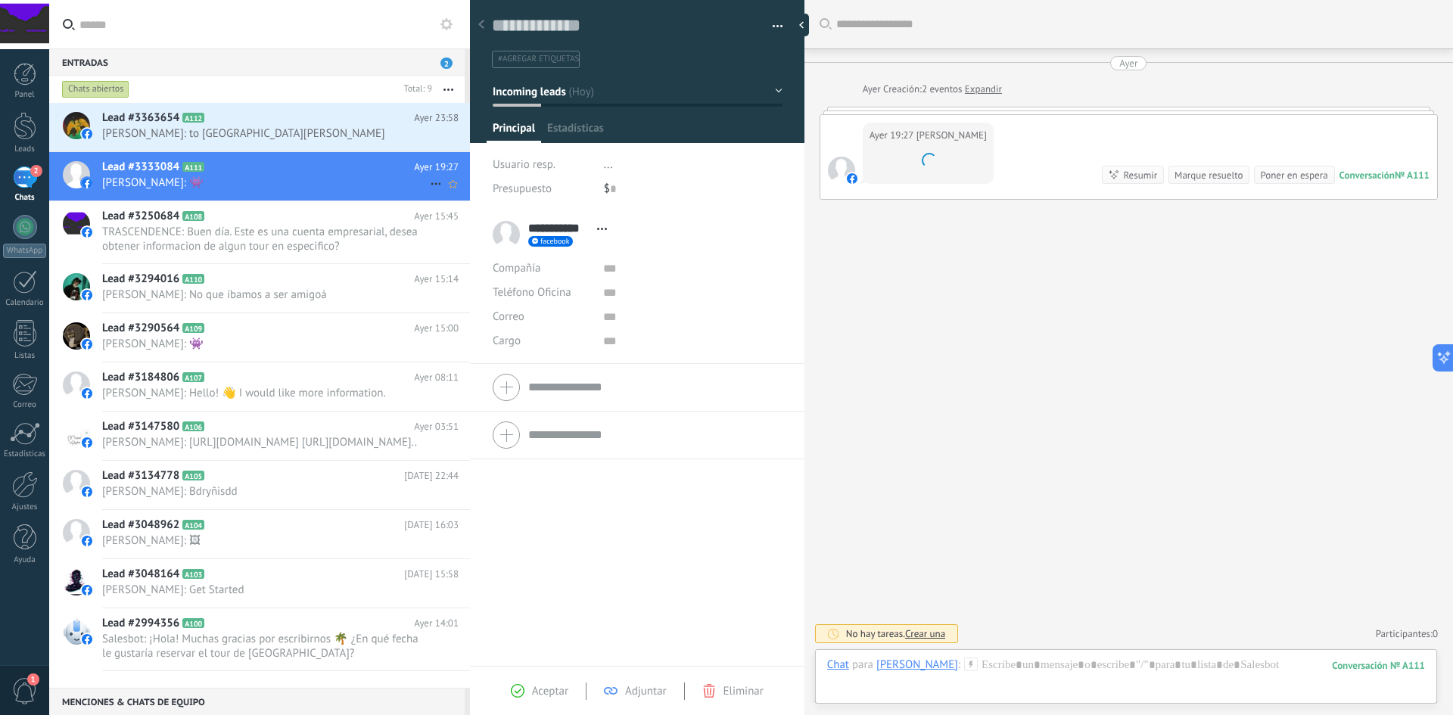
scroll to position [23, 0]
click at [428, 181] on icon at bounding box center [436, 184] width 18 height 18
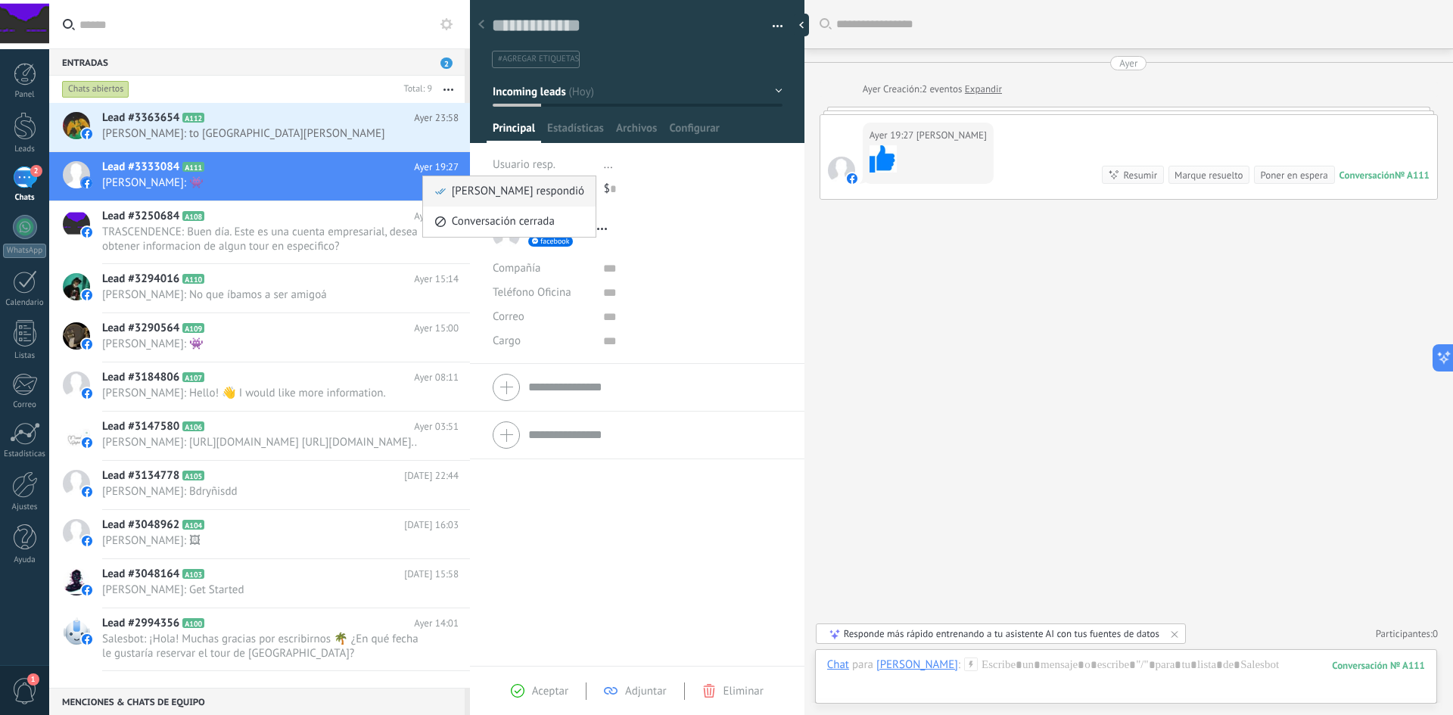
click at [445, 192] on icon at bounding box center [440, 191] width 11 height 11
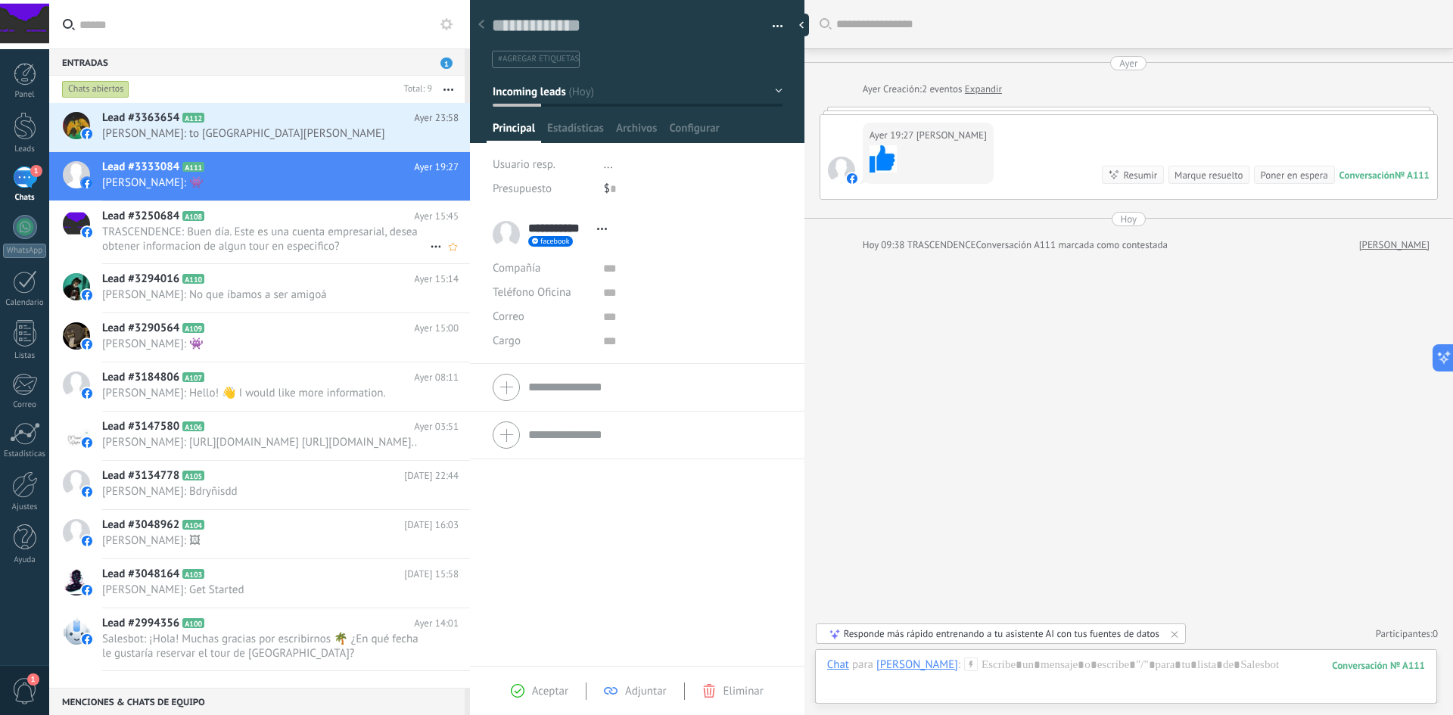
click at [277, 229] on span "TRASCENDENCE: Buen día. Este es una cuenta empresarial, desea obtener informaci…" at bounding box center [266, 239] width 328 height 29
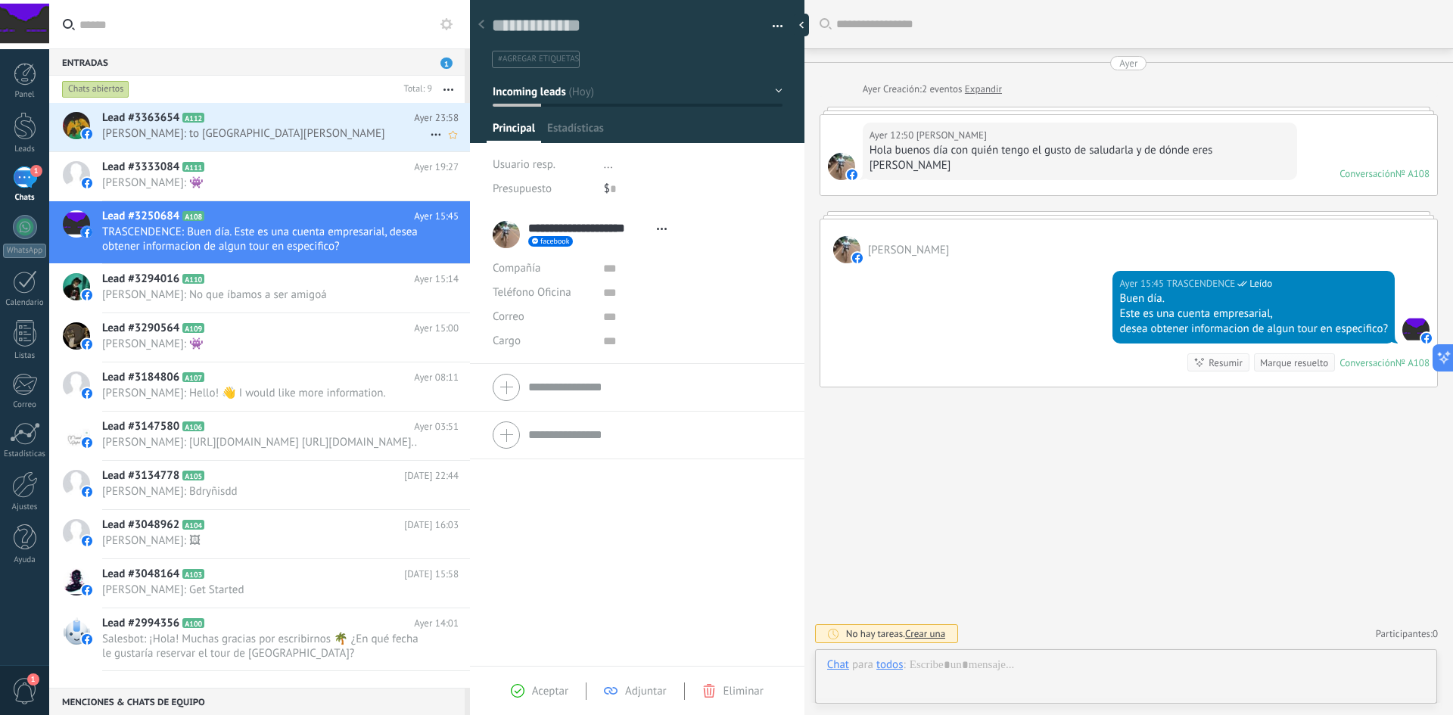
scroll to position [23, 0]
click at [245, 129] on span "[PERSON_NAME]: to [GEOGRAPHIC_DATA][PERSON_NAME]" at bounding box center [266, 133] width 328 height 14
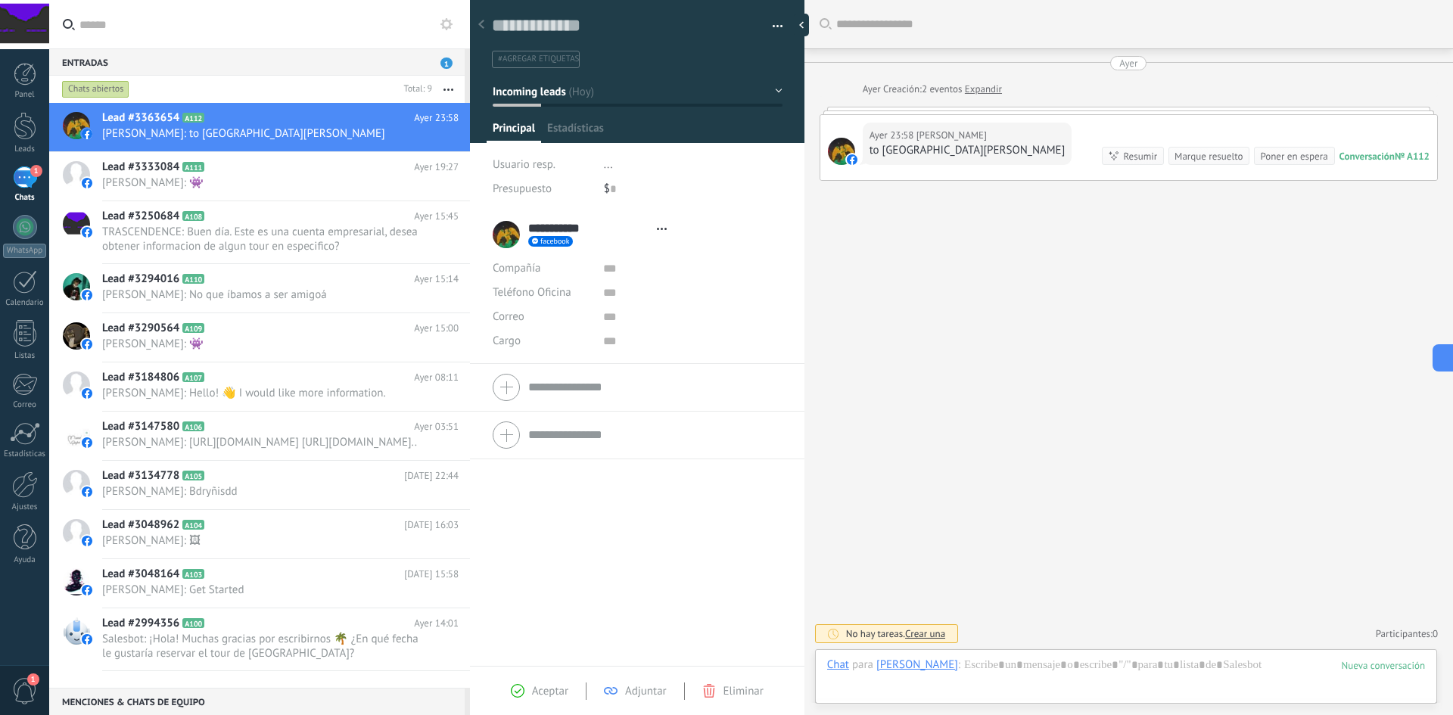
scroll to position [23, 0]
click at [975, 91] on link "Expandir" at bounding box center [983, 89] width 37 height 15
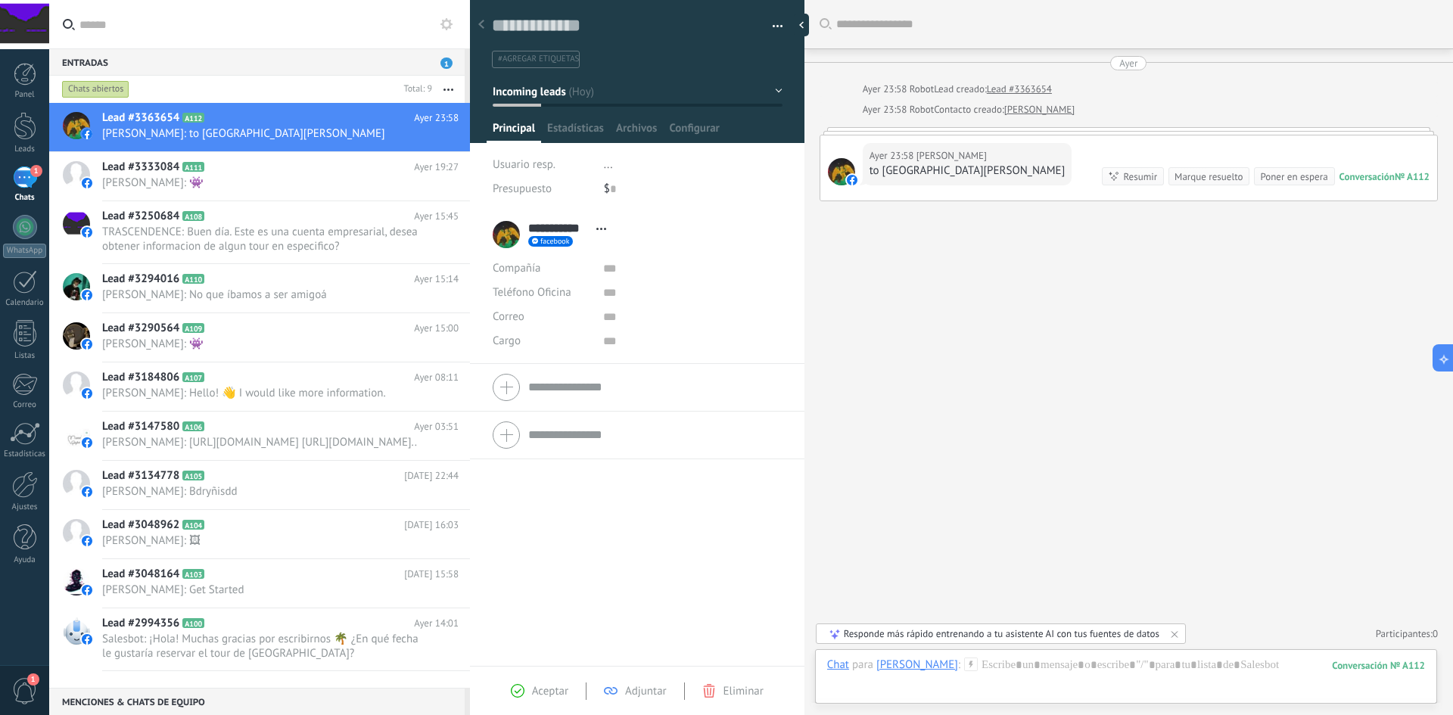
click at [1023, 129] on div at bounding box center [1129, 131] width 618 height 8
click at [1025, 146] on div "Ayer 23:58 [PERSON_NAME] to [GEOGRAPHIC_DATA][PERSON_NAME] Conversación № A112 …" at bounding box center [1128, 167] width 617 height 65
drag, startPoint x: 1023, startPoint y: 155, endPoint x: 1023, endPoint y: 179, distance: 23.5
click at [1023, 179] on div "Ayer 23:58 [PERSON_NAME] to [GEOGRAPHIC_DATA][PERSON_NAME] Conversación № A112 …" at bounding box center [1128, 167] width 617 height 65
click at [1010, 330] on div "Buscar Carga más Ayer Ayer 23:58 Robot Lead creado: Lead #3363654 Ayer 23:58 Ro…" at bounding box center [1128, 357] width 649 height 715
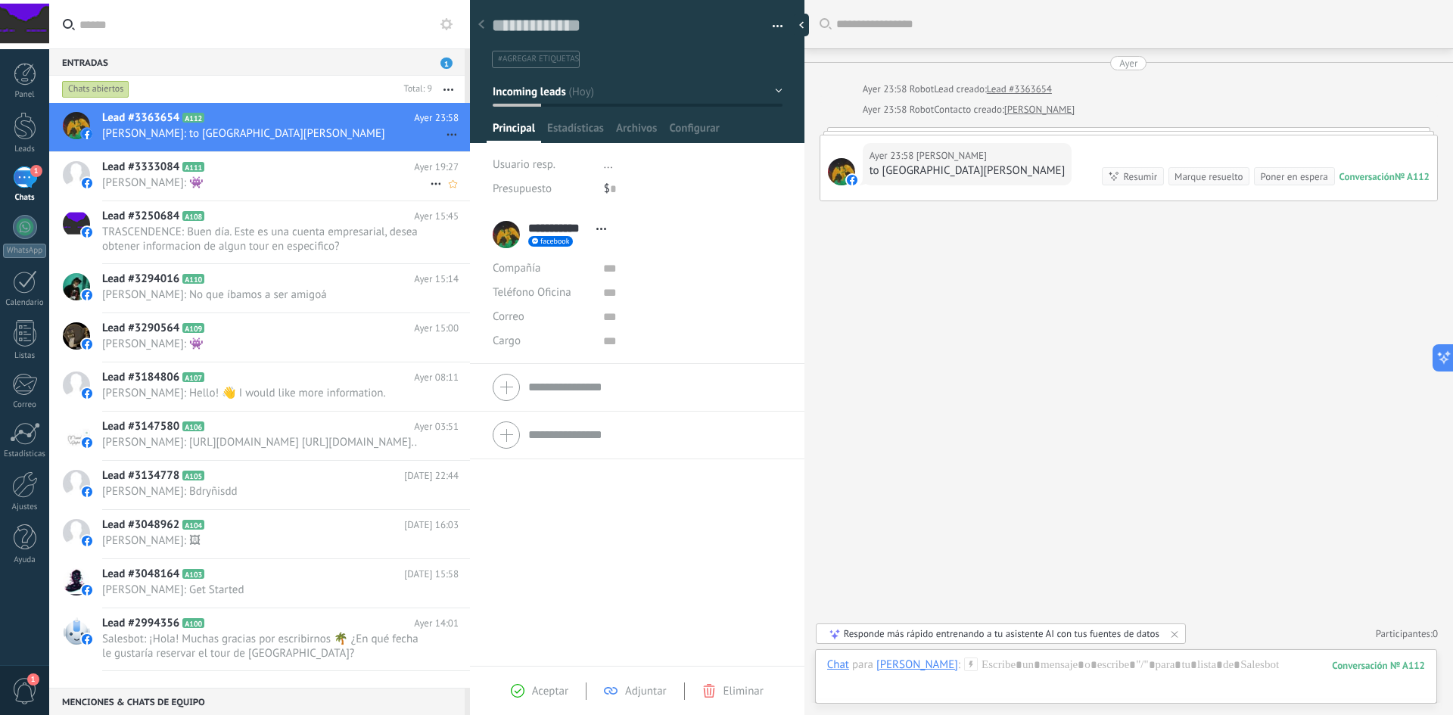
click at [173, 185] on span "[PERSON_NAME]: 👾" at bounding box center [266, 183] width 328 height 14
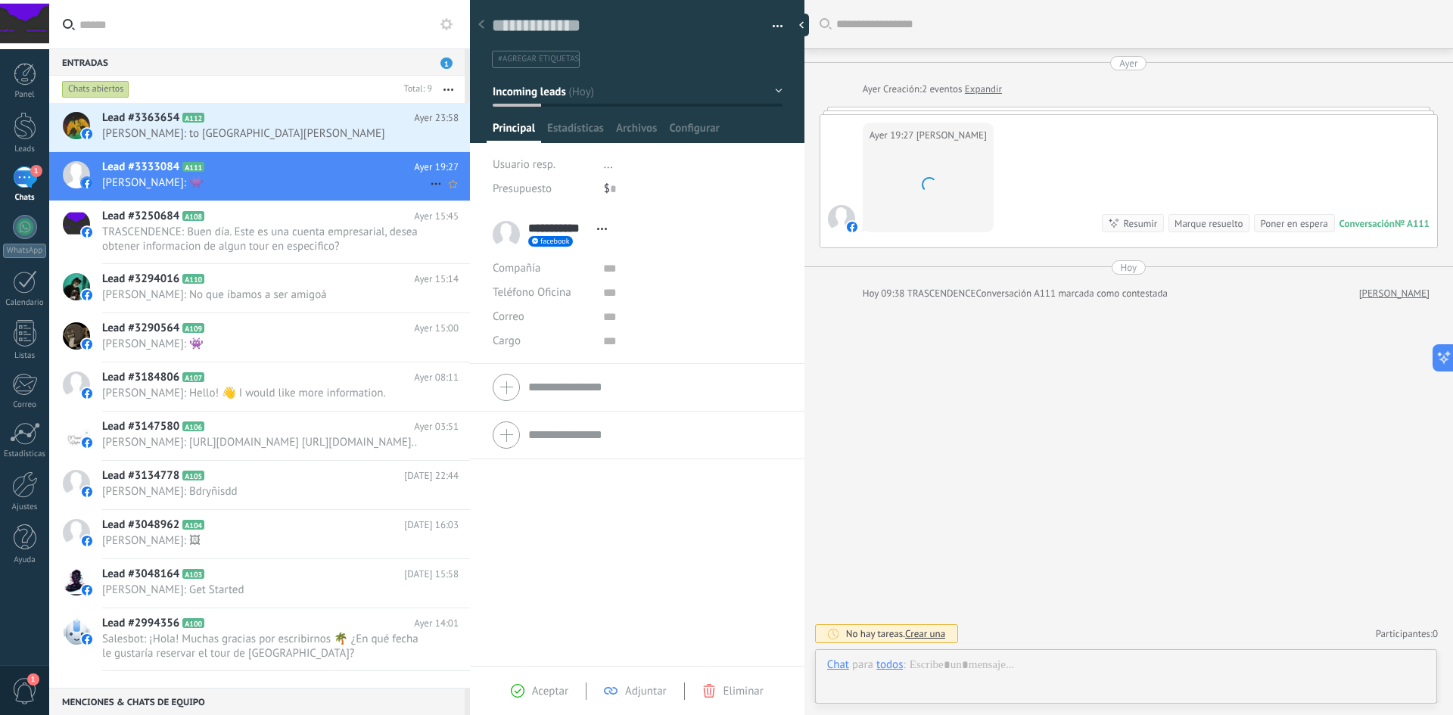
scroll to position [23, 0]
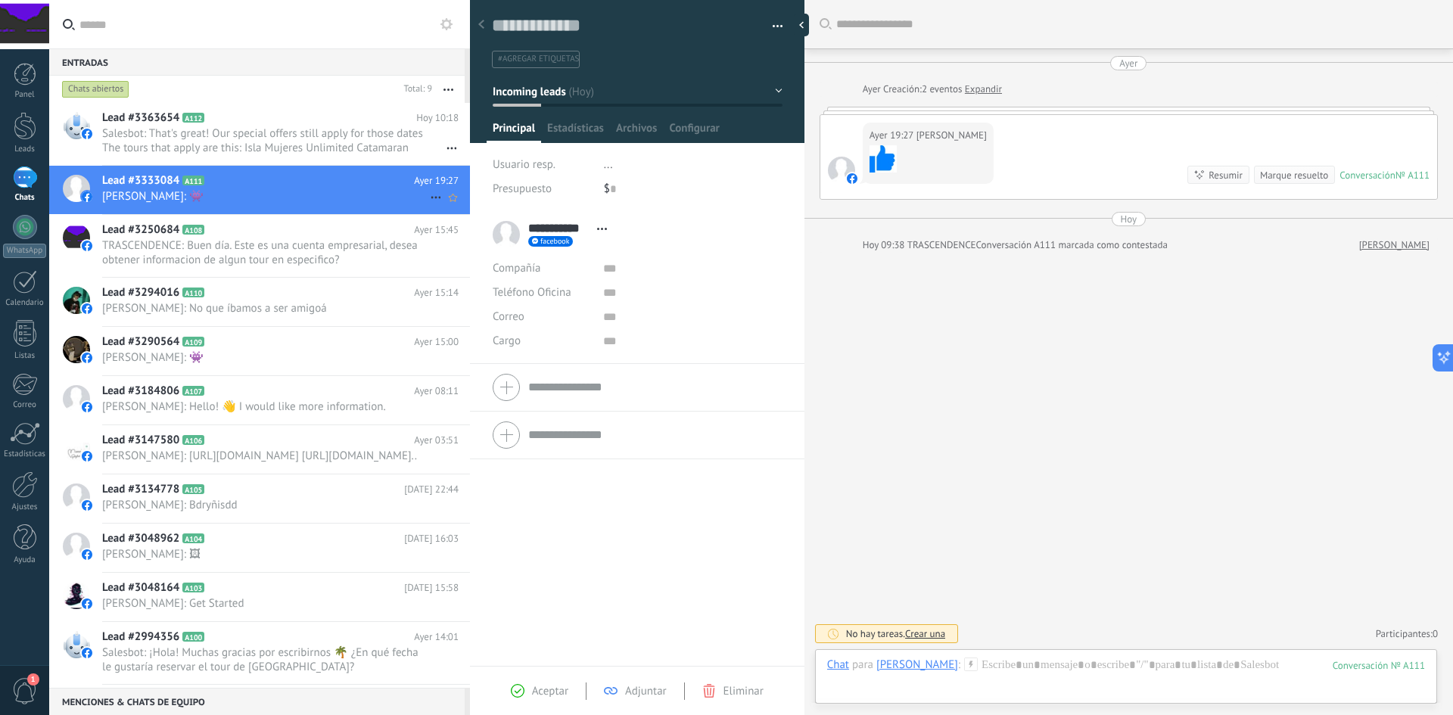
drag, startPoint x: 292, startPoint y: 151, endPoint x: 374, endPoint y: 188, distance: 90.1
click at [292, 151] on span "Salesbot: That's great! Our special offers still apply for those dates The tour…" at bounding box center [266, 140] width 328 height 29
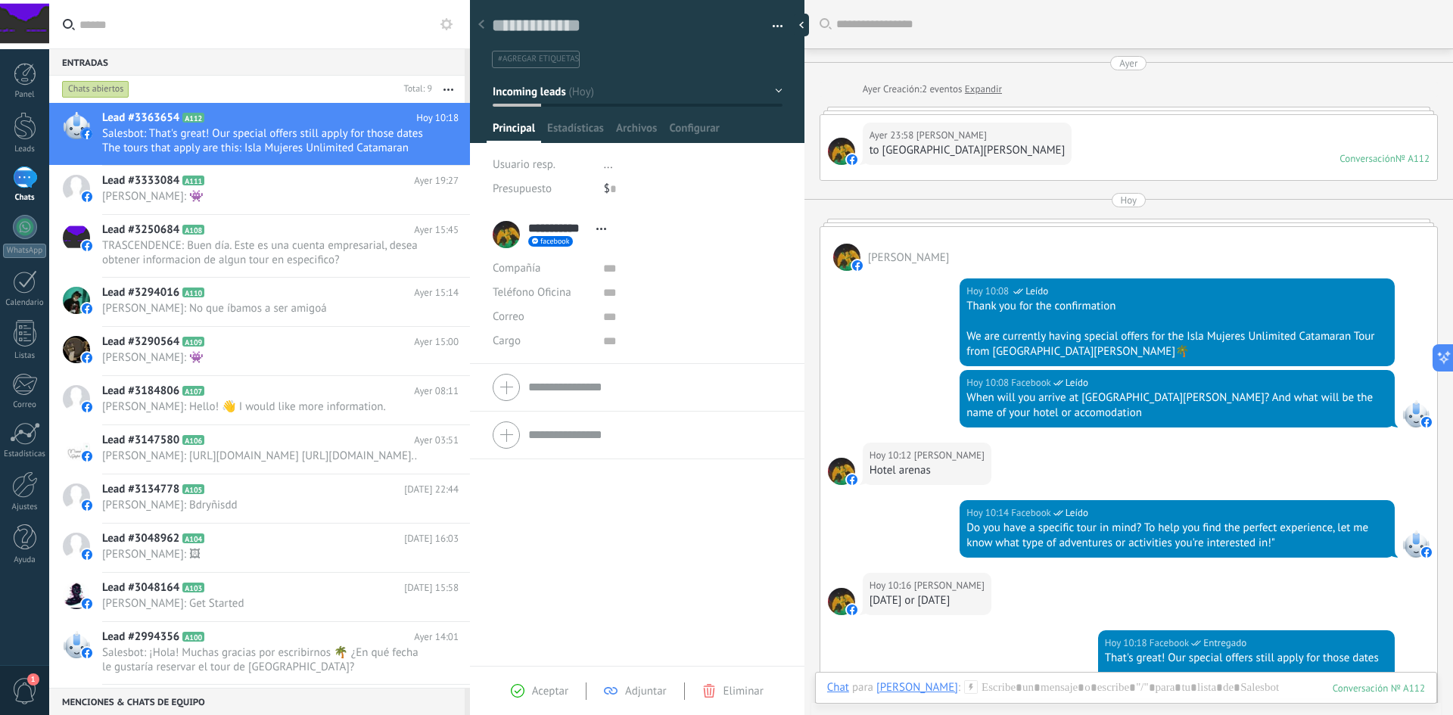
scroll to position [372, 0]
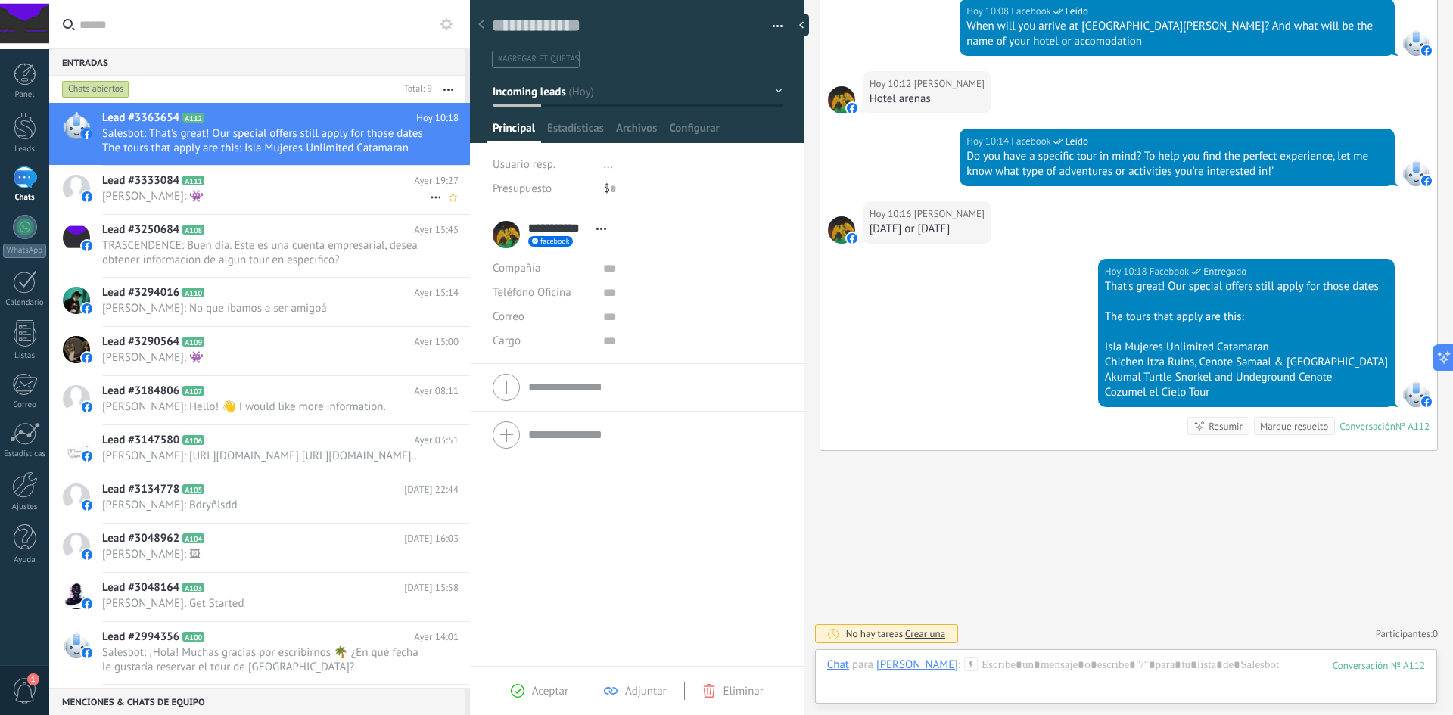
click at [205, 198] on span "[PERSON_NAME]: 👾" at bounding box center [266, 196] width 328 height 14
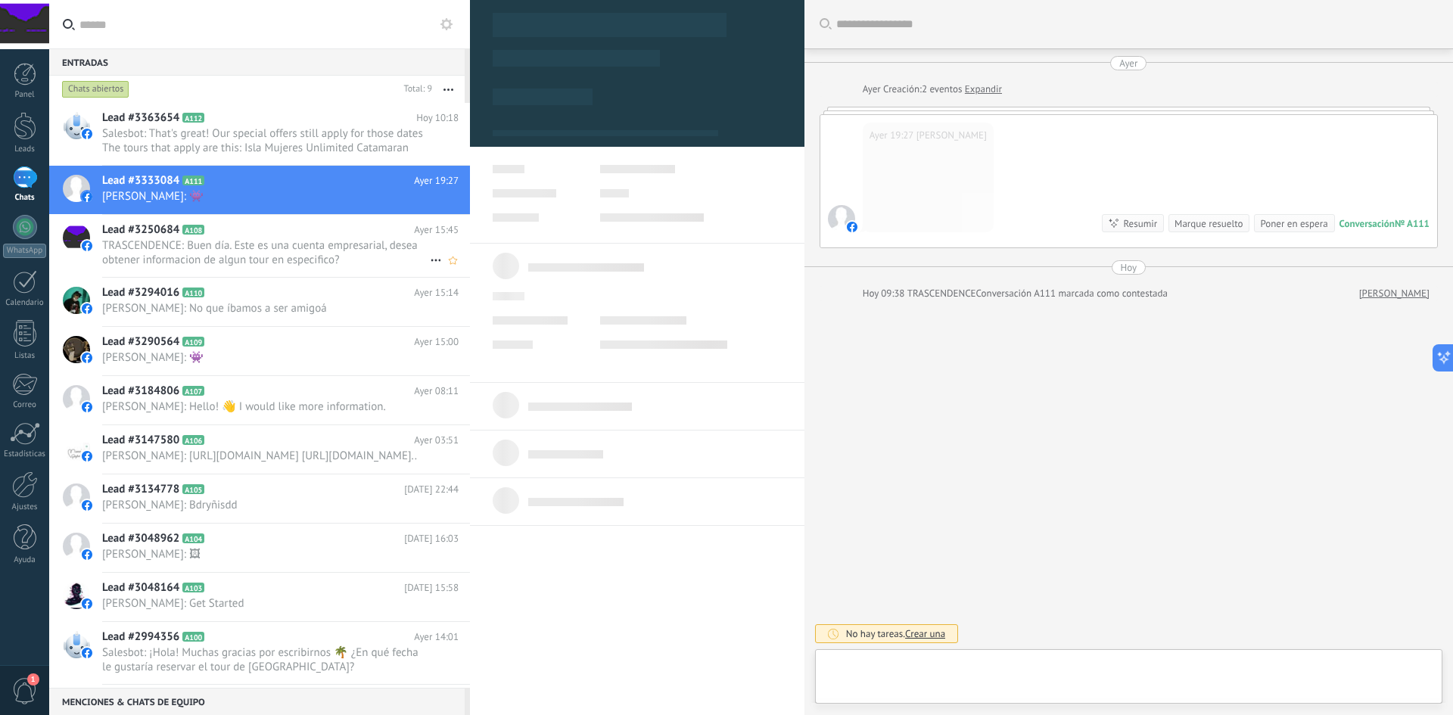
type textarea "**********"
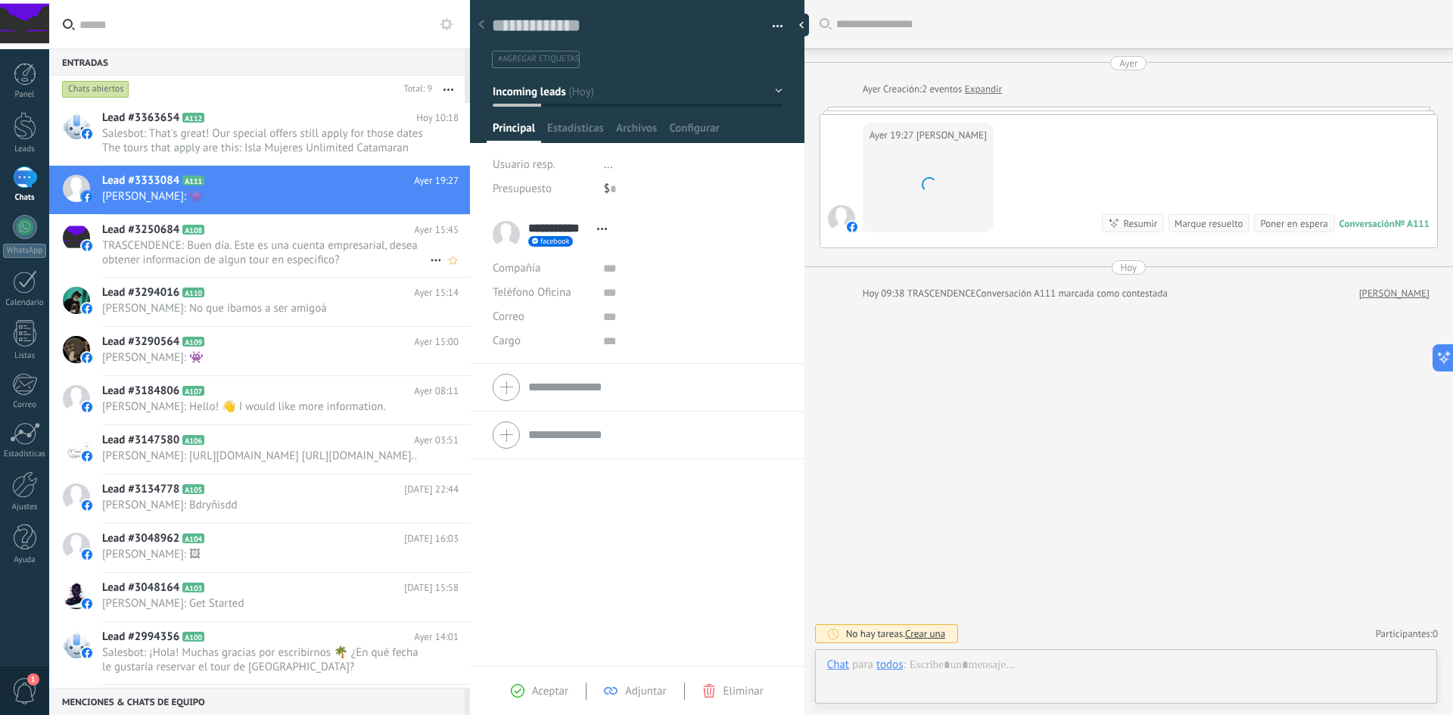
scroll to position [23, 0]
